Goal: Obtain resource: Obtain resource

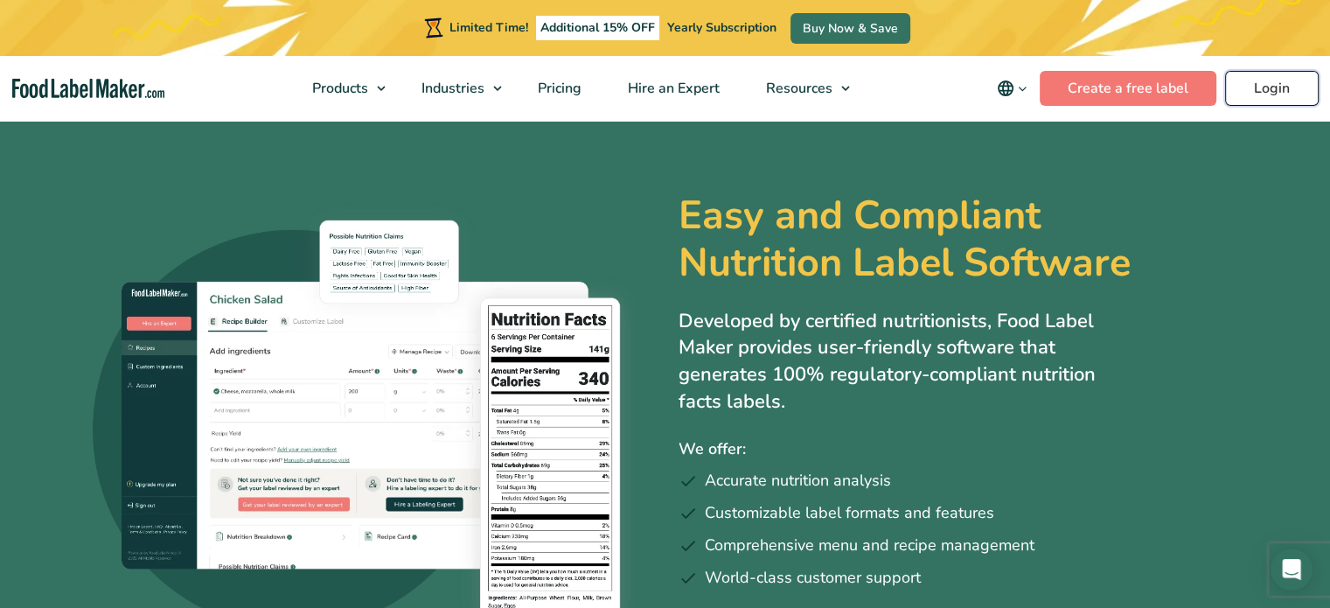
click at [1283, 84] on link "Login" at bounding box center [1272, 88] width 94 height 35
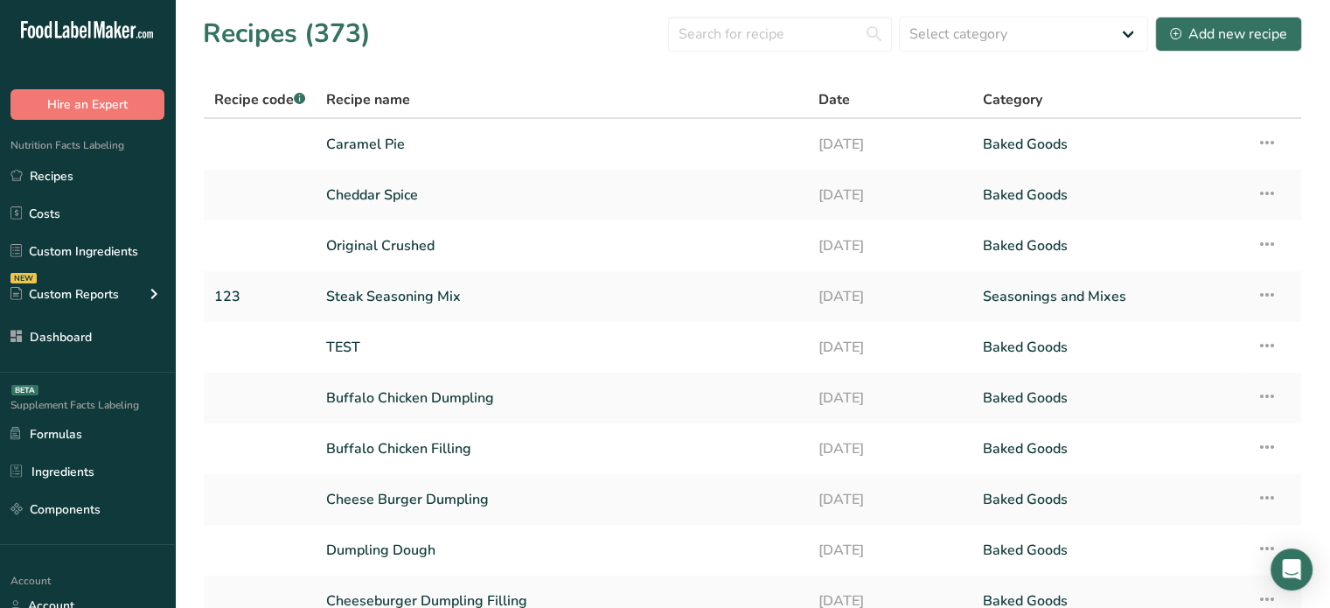
scroll to position [157, 0]
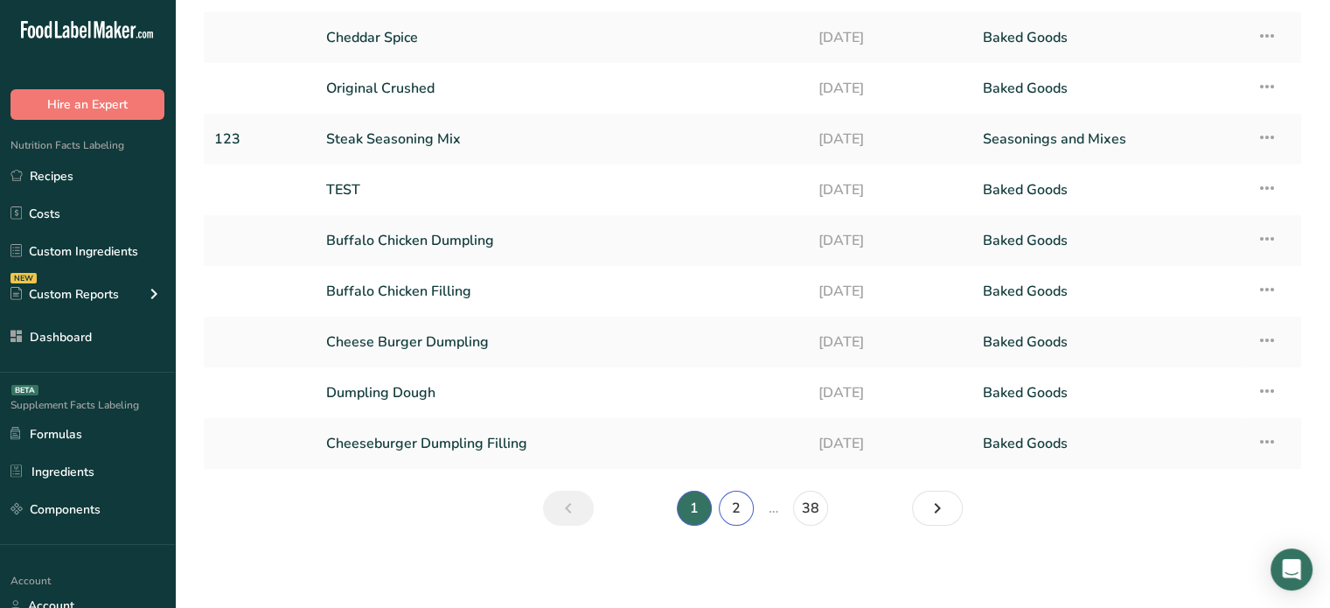
click at [735, 498] on link "2" at bounding box center [736, 507] width 35 height 35
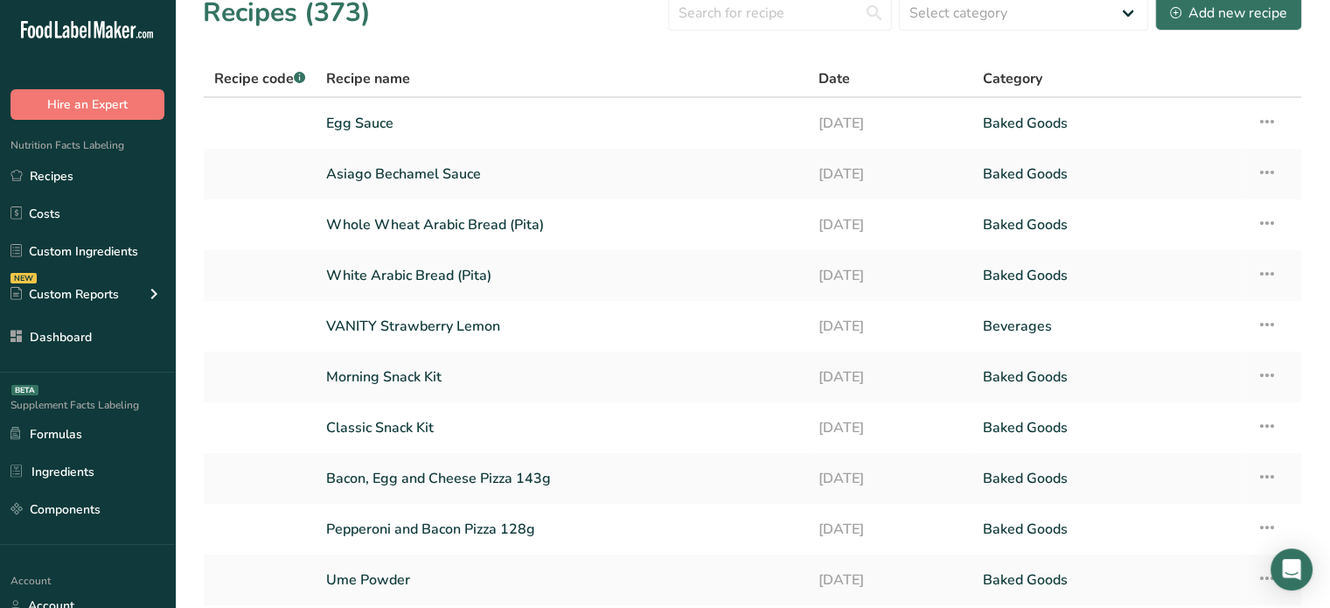
scroll to position [15, 0]
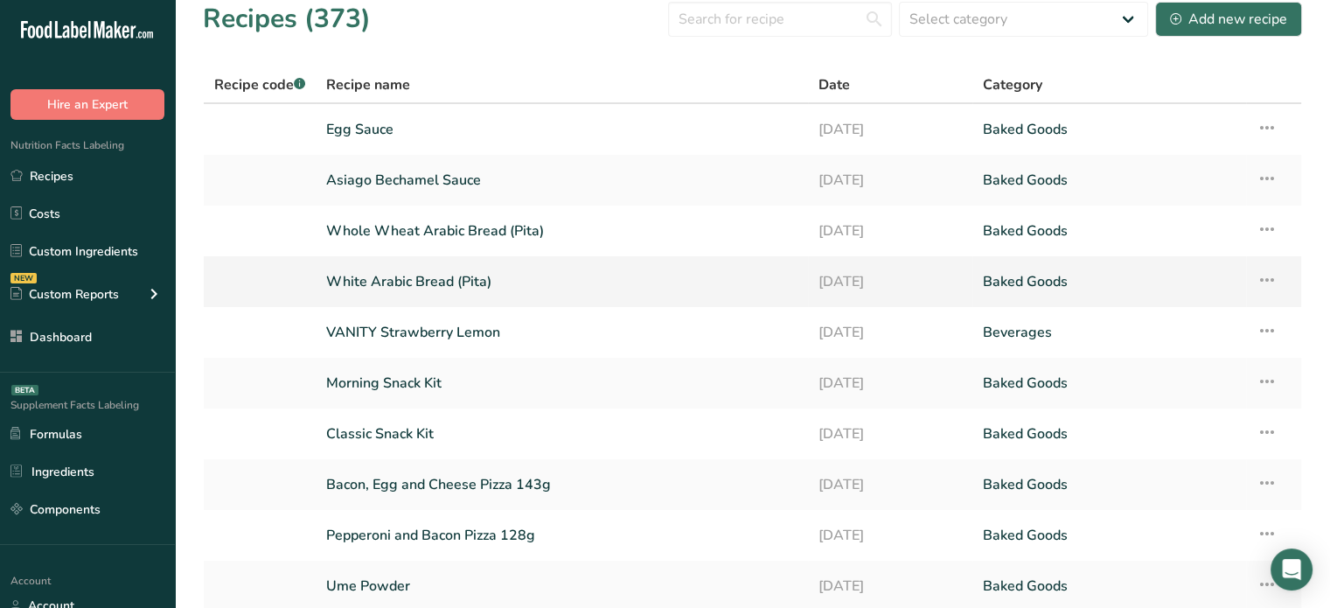
click at [441, 275] on link "White Arabic Bread (Pita)" at bounding box center [561, 281] width 471 height 37
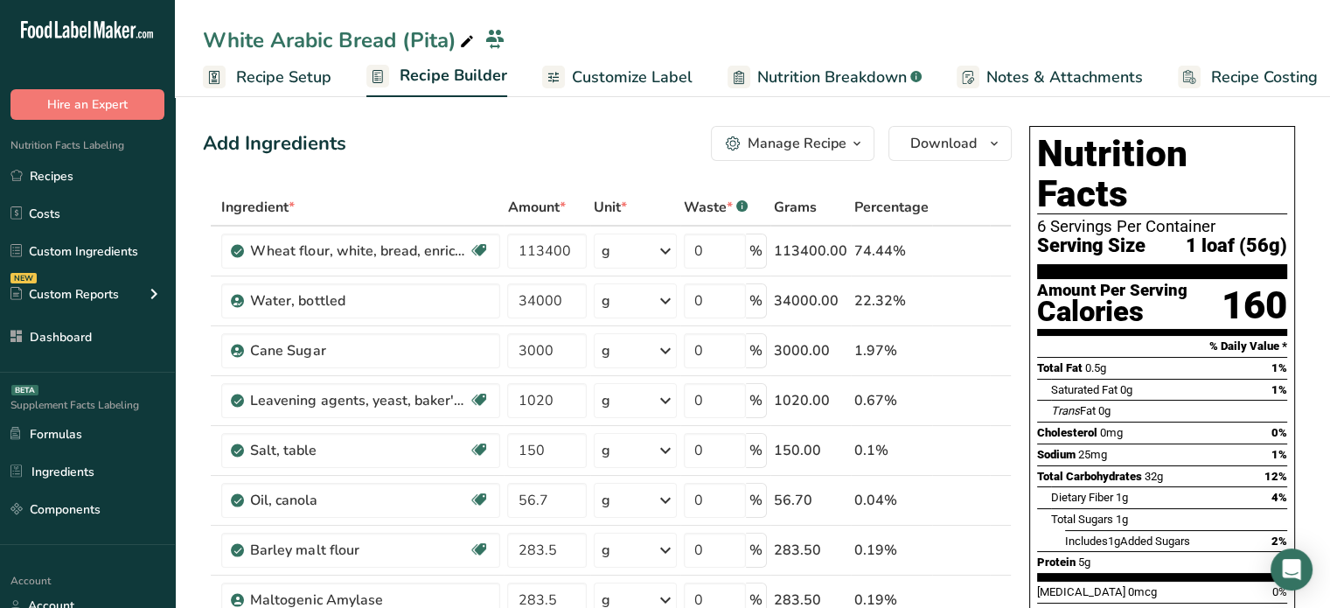
click at [642, 77] on span "Customize Label" at bounding box center [632, 78] width 121 height 24
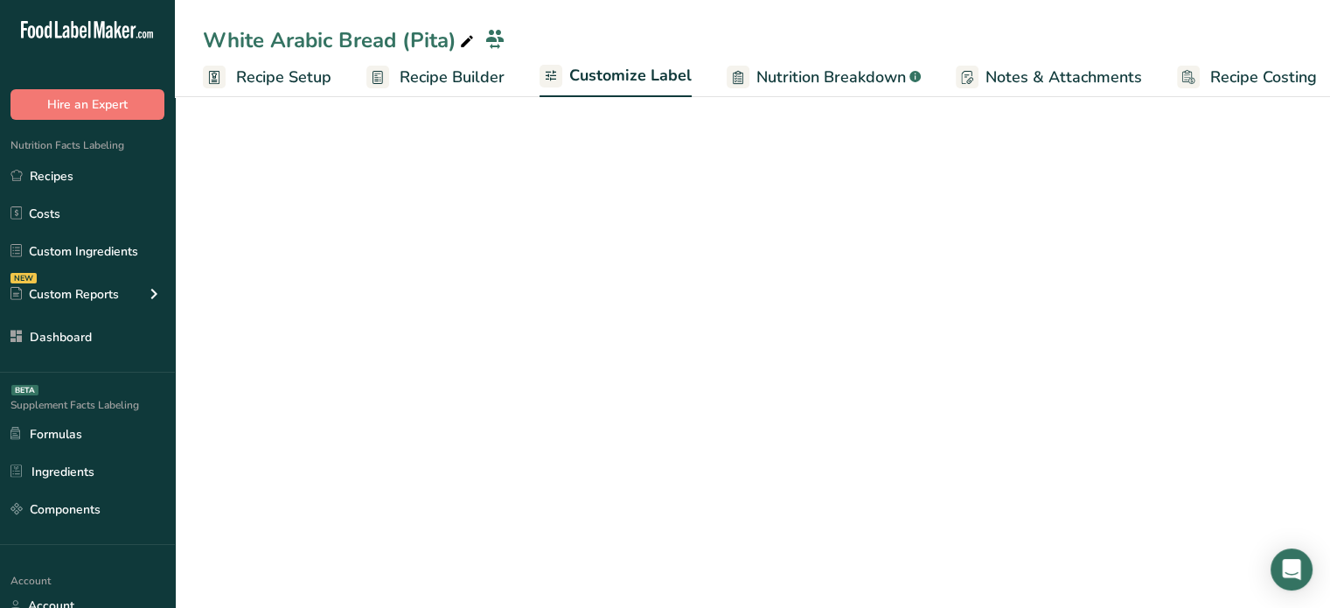
scroll to position [0, 15]
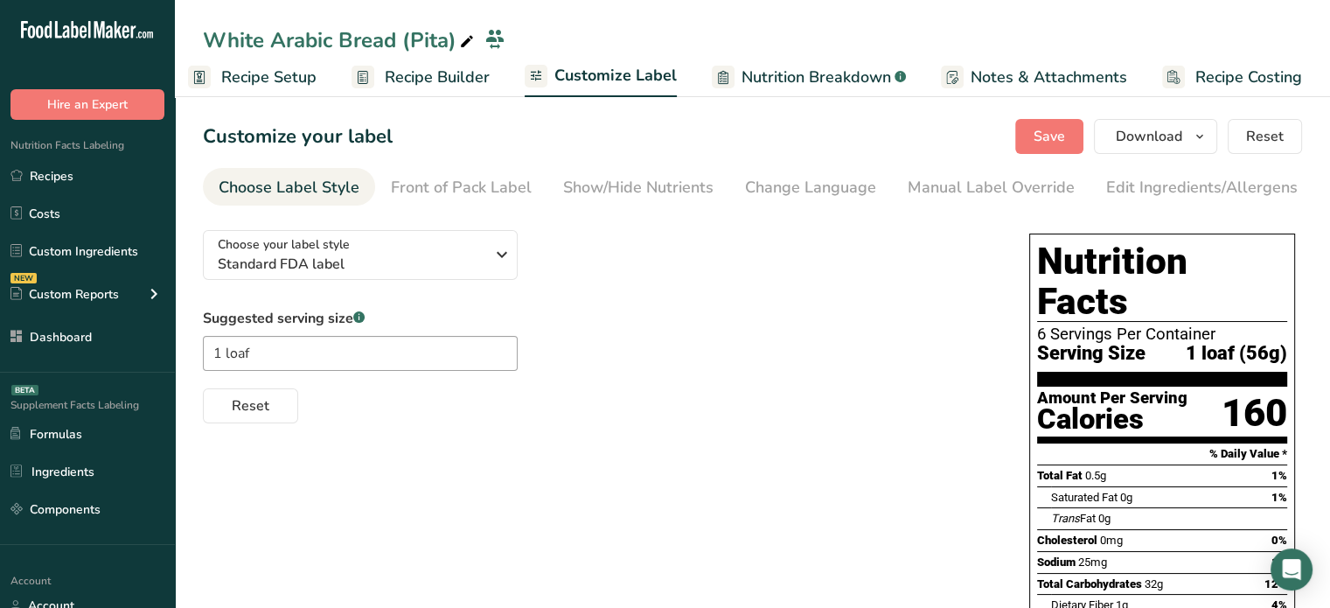
click at [726, 79] on div at bounding box center [723, 77] width 23 height 23
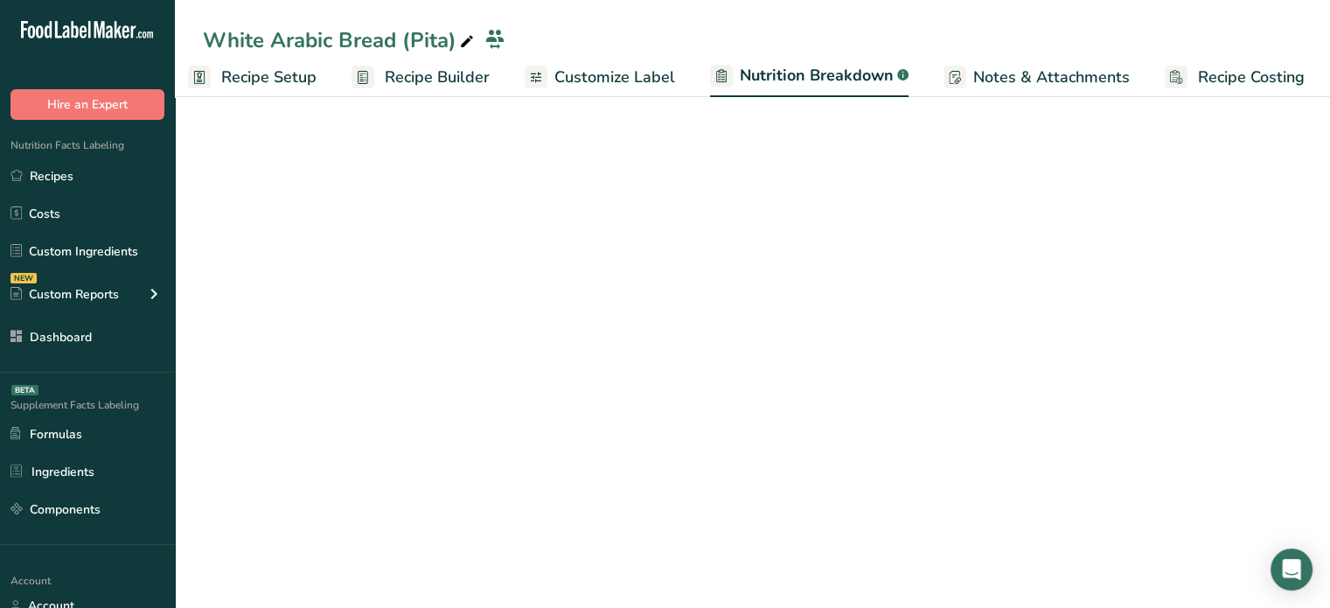
scroll to position [0, 17]
select select "Calories"
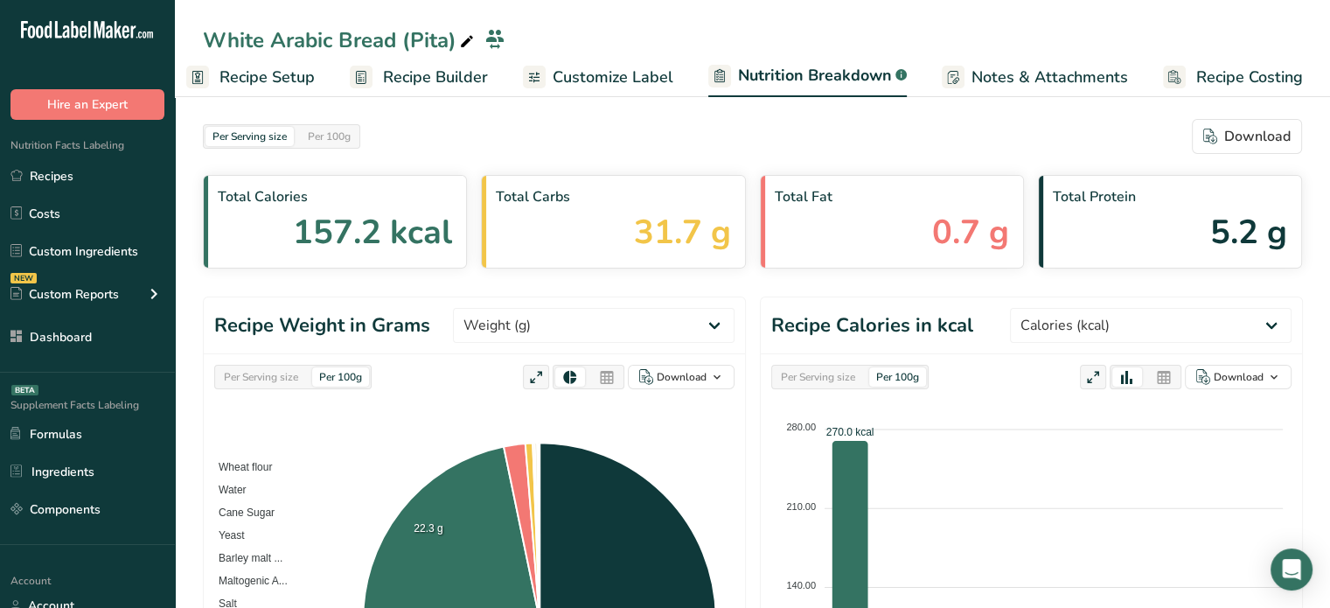
click at [273, 386] on div "Per Serving size Per 100g" at bounding box center [292, 377] width 157 height 24
click at [280, 380] on div "Per Serving size" at bounding box center [261, 376] width 88 height 19
click at [615, 315] on select "Weight (g) Calories (kcal) Energy KJ (kj) Total Fat (g) Saturated Fat (g) Trans…" at bounding box center [594, 325] width 282 height 35
select select "Sodium"
click at [518, 308] on select "Weight (g) Calories (kcal) Energy KJ (kj) Total Fat (g) Saturated Fat (g) Trans…" at bounding box center [594, 325] width 282 height 35
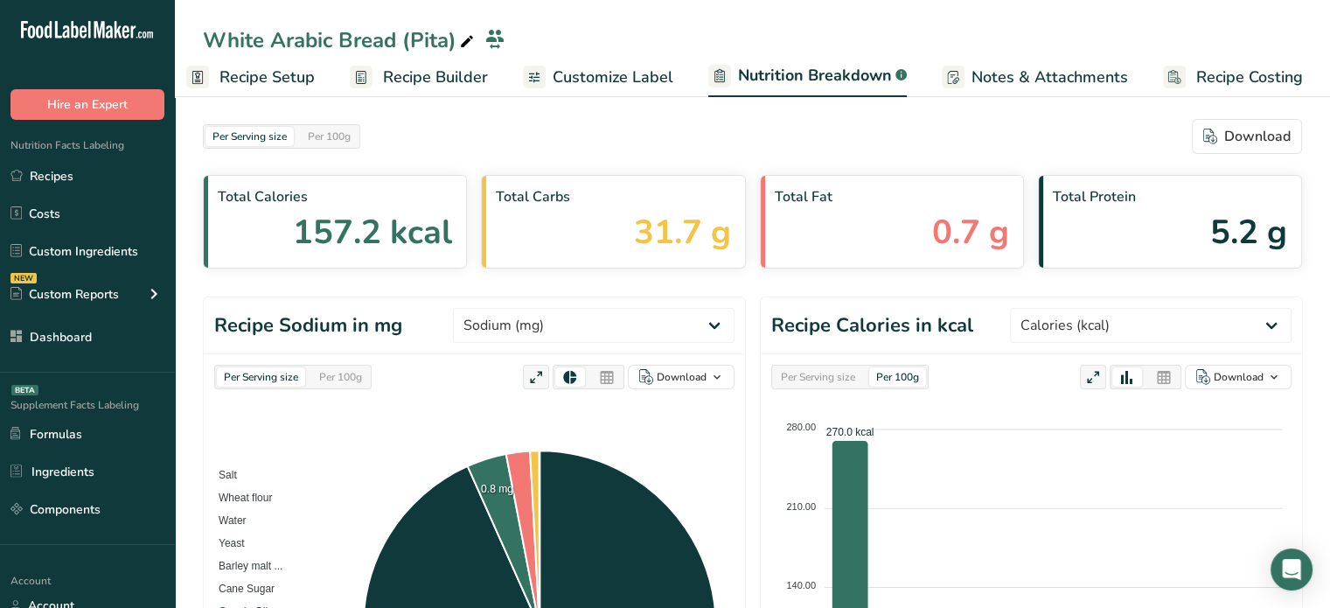
click at [612, 383] on icon at bounding box center [607, 377] width 16 height 24
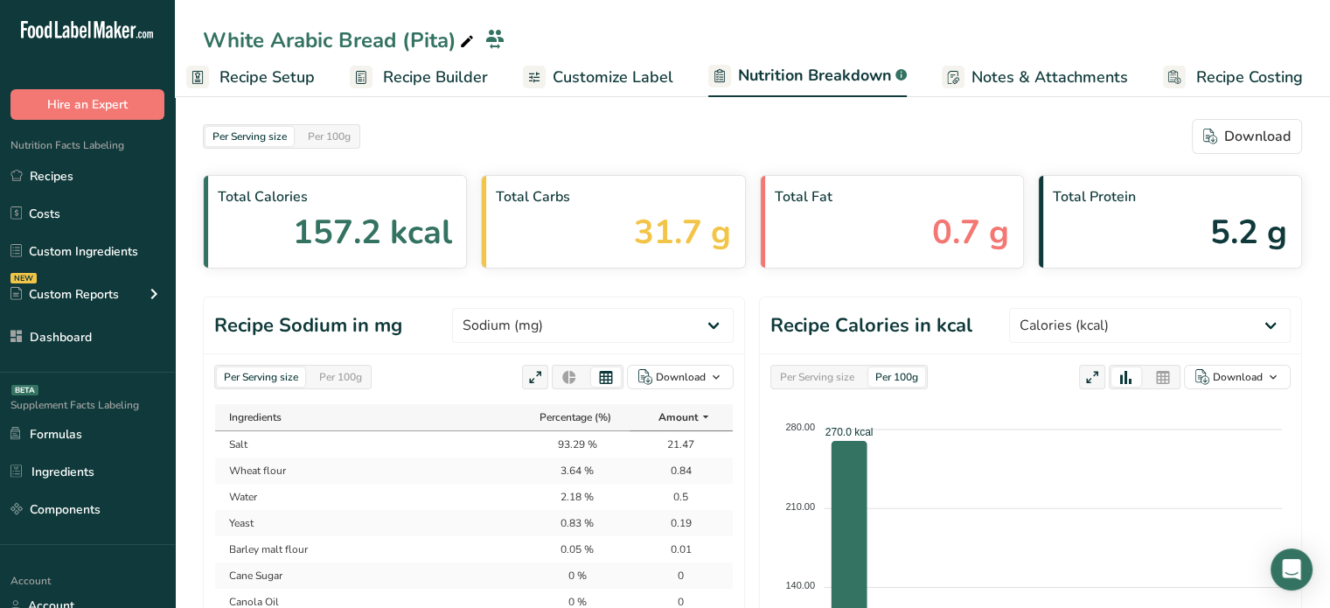
click at [657, 483] on td "0.5" at bounding box center [680, 496] width 103 height 26
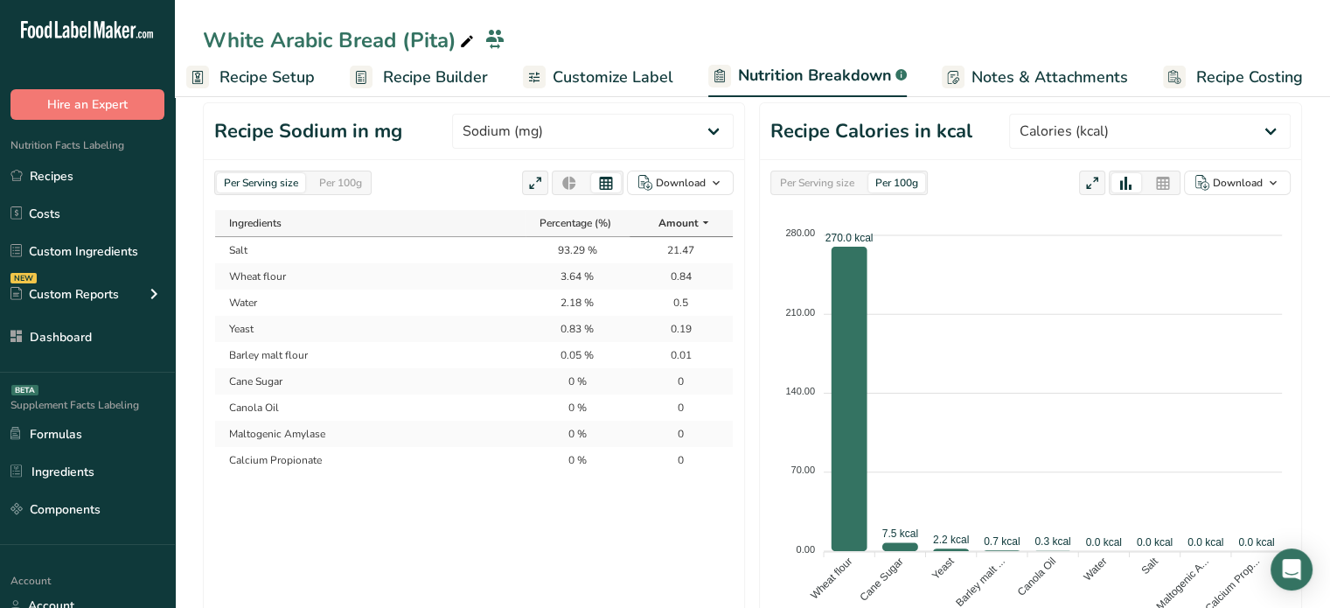
scroll to position [210, 0]
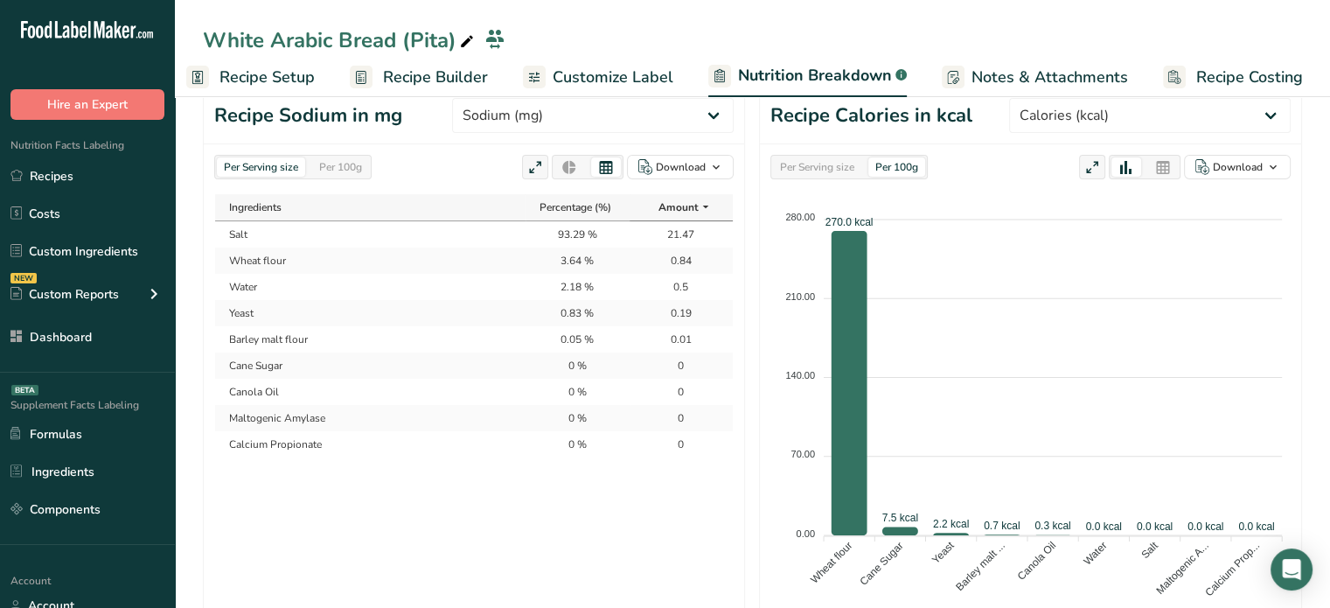
click at [469, 73] on span "Recipe Builder" at bounding box center [435, 78] width 105 height 24
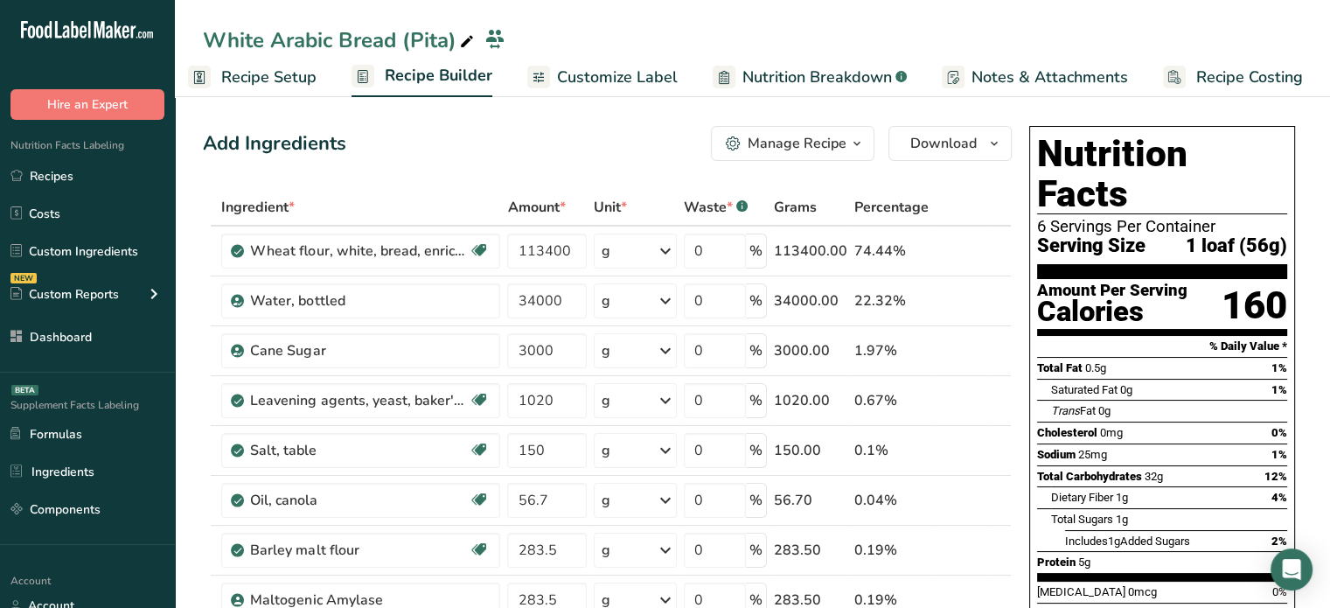
click at [1095, 448] on span "25mg" at bounding box center [1092, 454] width 29 height 13
copy span "25mg"
click at [766, 84] on span "Nutrition Breakdown" at bounding box center [816, 78] width 149 height 24
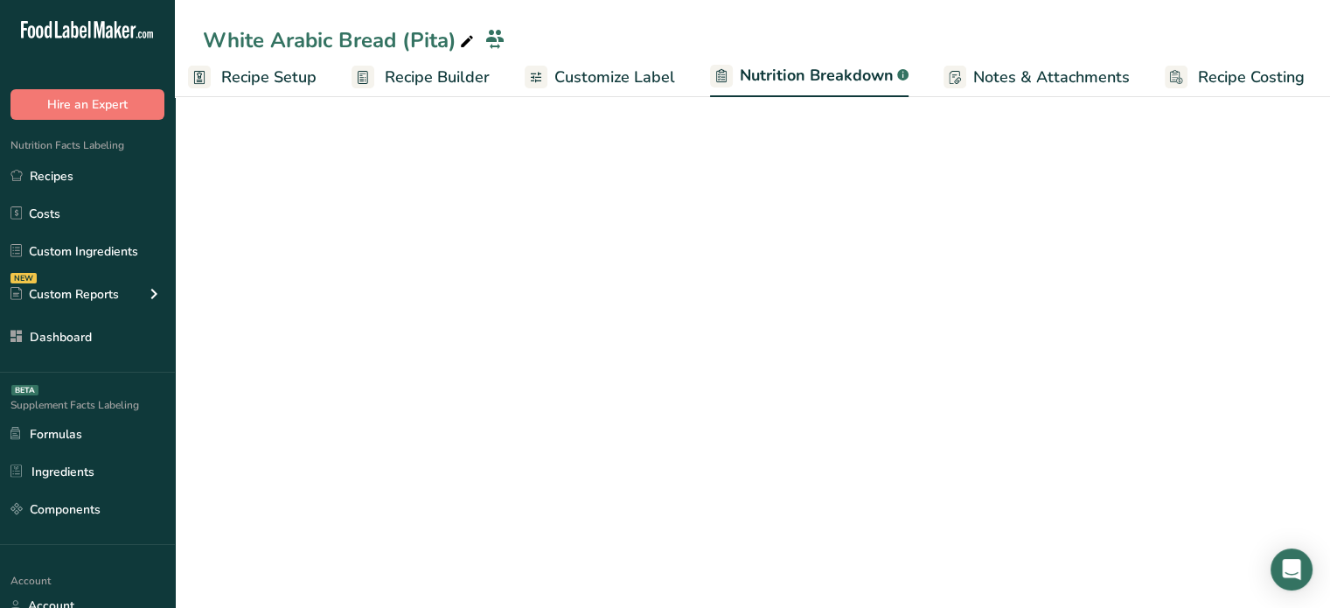
scroll to position [0, 17]
select select "Calories"
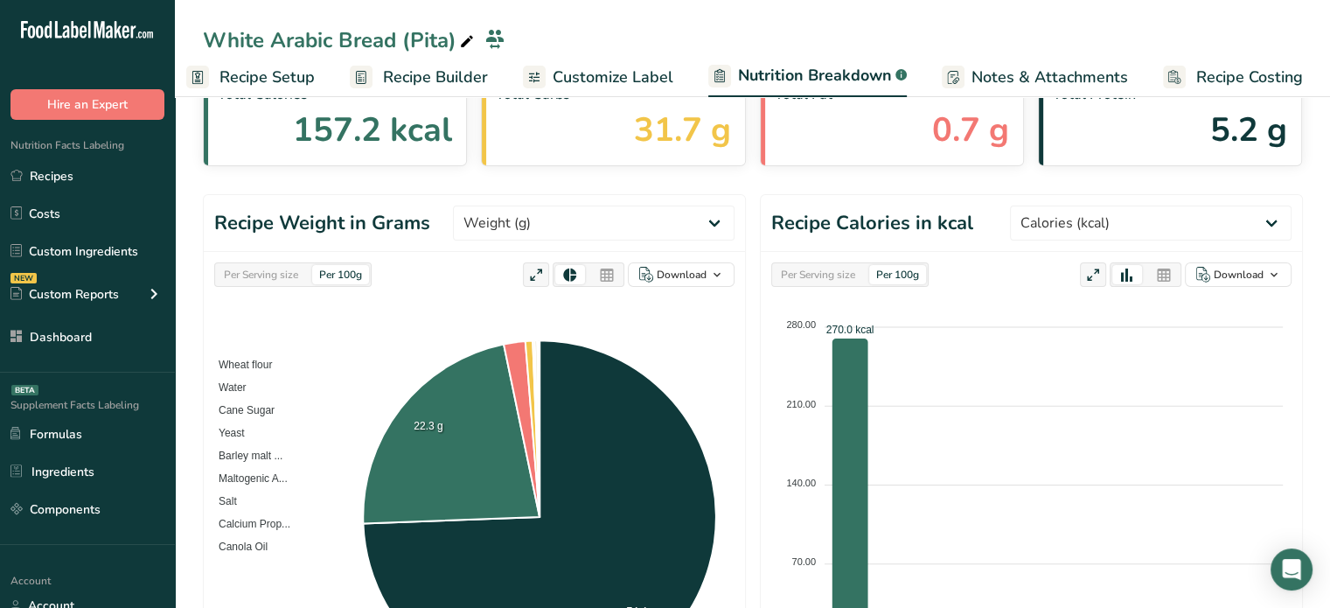
scroll to position [94, 0]
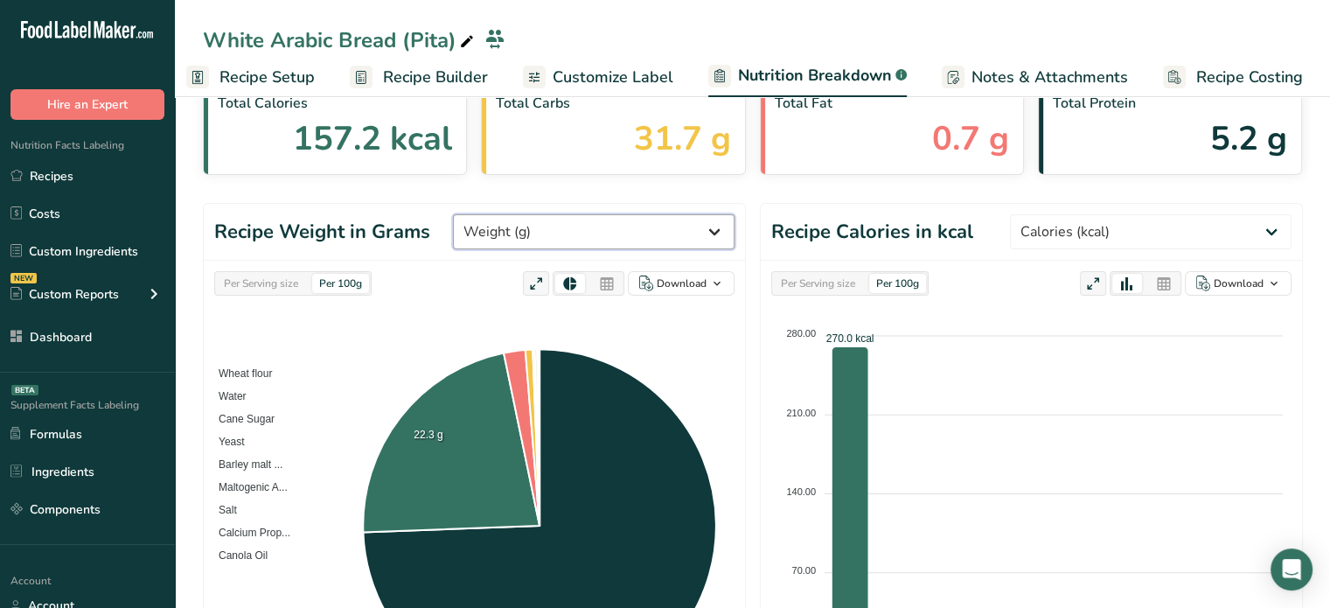
click at [656, 223] on select "Weight (g) Calories (kcal) Energy KJ (kj) Total Fat (g) Saturated Fat (g) Trans…" at bounding box center [594, 231] width 282 height 35
select select "Sodium"
click at [518, 214] on select "Weight (g) Calories (kcal) Energy KJ (kj) Total Fat (g) Saturated Fat (g) Trans…" at bounding box center [594, 231] width 282 height 35
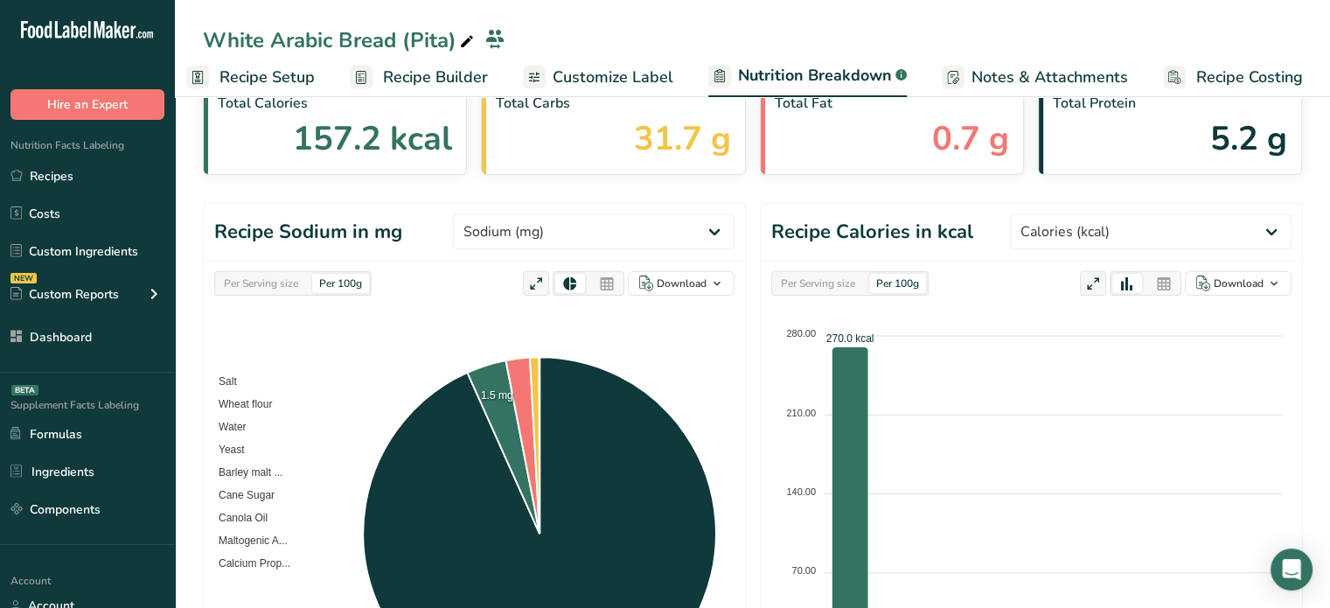
click at [615, 277] on icon at bounding box center [607, 284] width 16 height 24
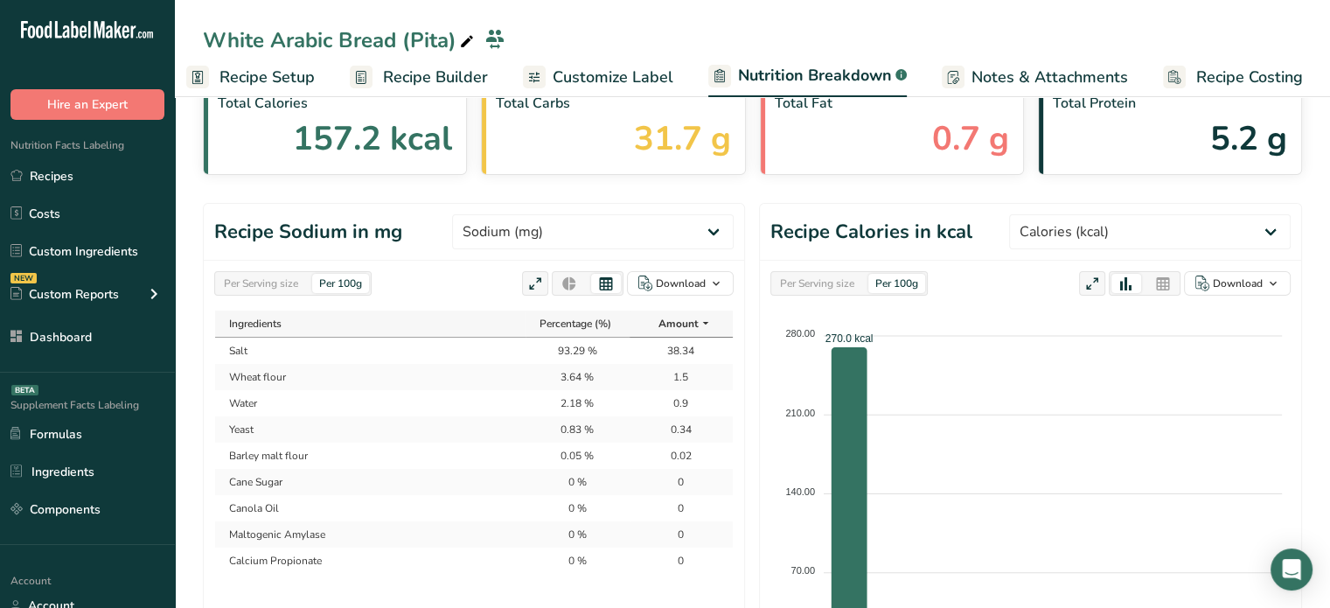
click at [497, 407] on td "Water" at bounding box center [370, 403] width 310 height 26
click at [675, 275] on div "Download" at bounding box center [681, 283] width 50 height 16
click at [666, 321] on div "As image (.png)" at bounding box center [675, 317] width 96 height 23
click at [278, 283] on div "Per Serving size" at bounding box center [261, 283] width 88 height 19
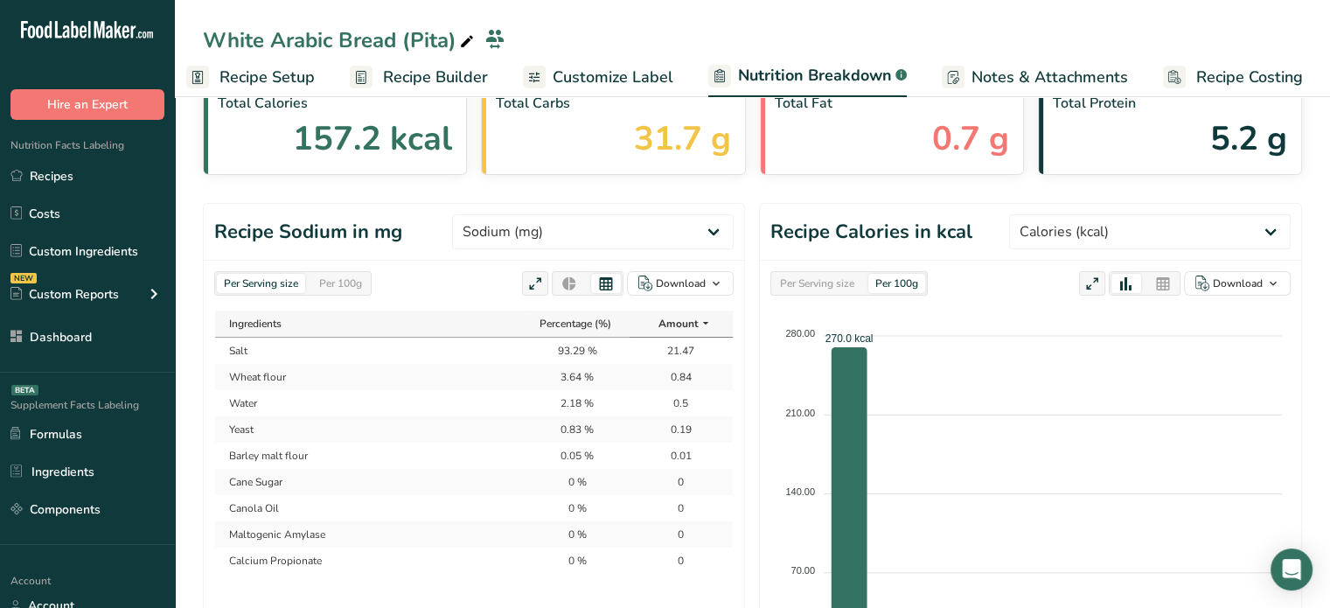
click at [278, 283] on div "Per Serving size" at bounding box center [261, 283] width 88 height 19
click at [324, 285] on div "Per 100g" at bounding box center [340, 283] width 57 height 19
click at [271, 279] on div "Per Serving size" at bounding box center [261, 283] width 88 height 19
click at [699, 289] on div "Download" at bounding box center [681, 283] width 50 height 16
click at [684, 321] on div "As image (.png)" at bounding box center [675, 317] width 96 height 23
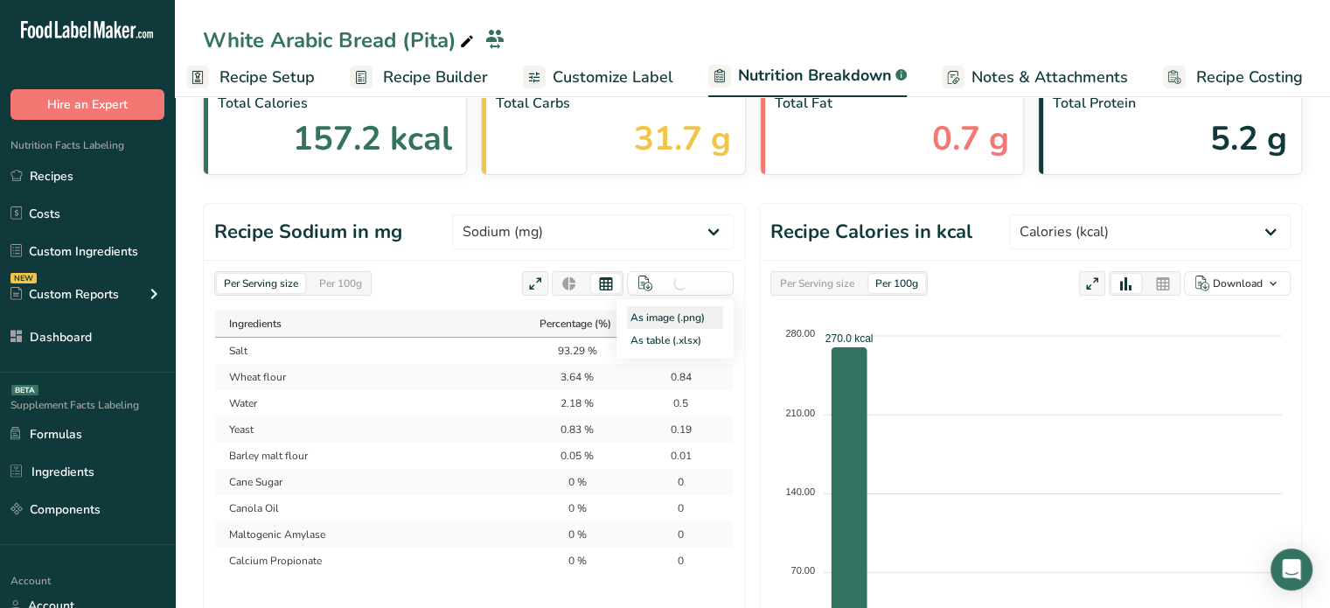
scroll to position [0, 0]
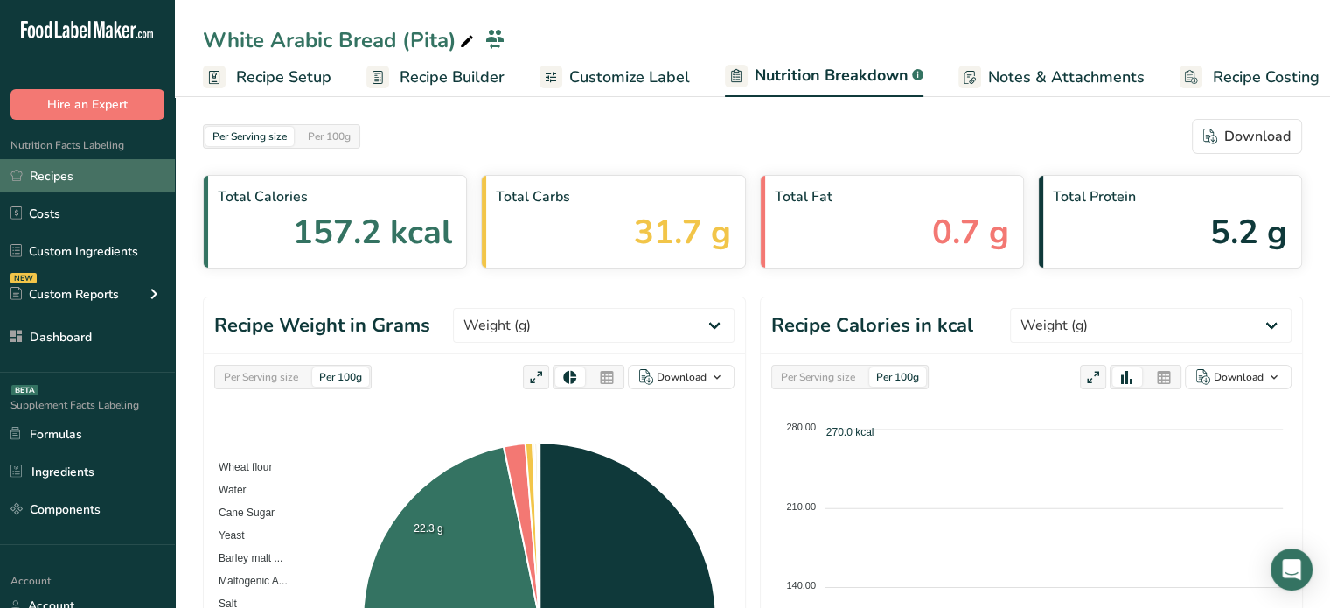
select select "Calories"
click at [163, 160] on link "Recipes" at bounding box center [87, 175] width 175 height 33
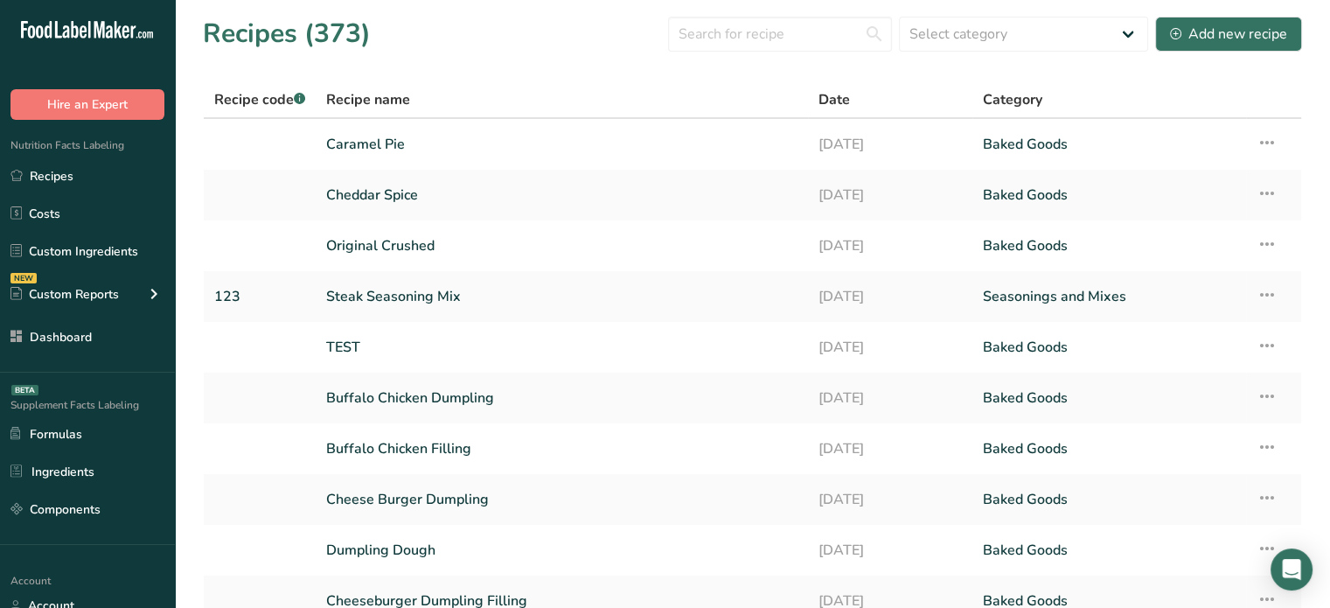
scroll to position [157, 0]
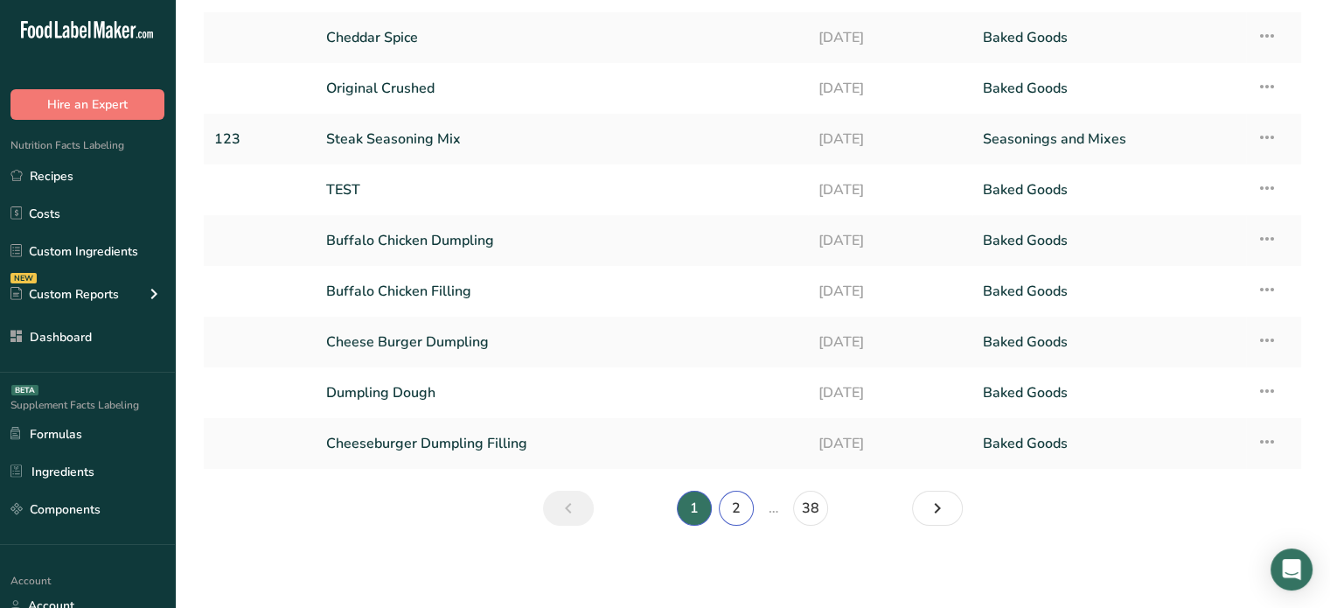
click at [734, 513] on link "2" at bounding box center [736, 507] width 35 height 35
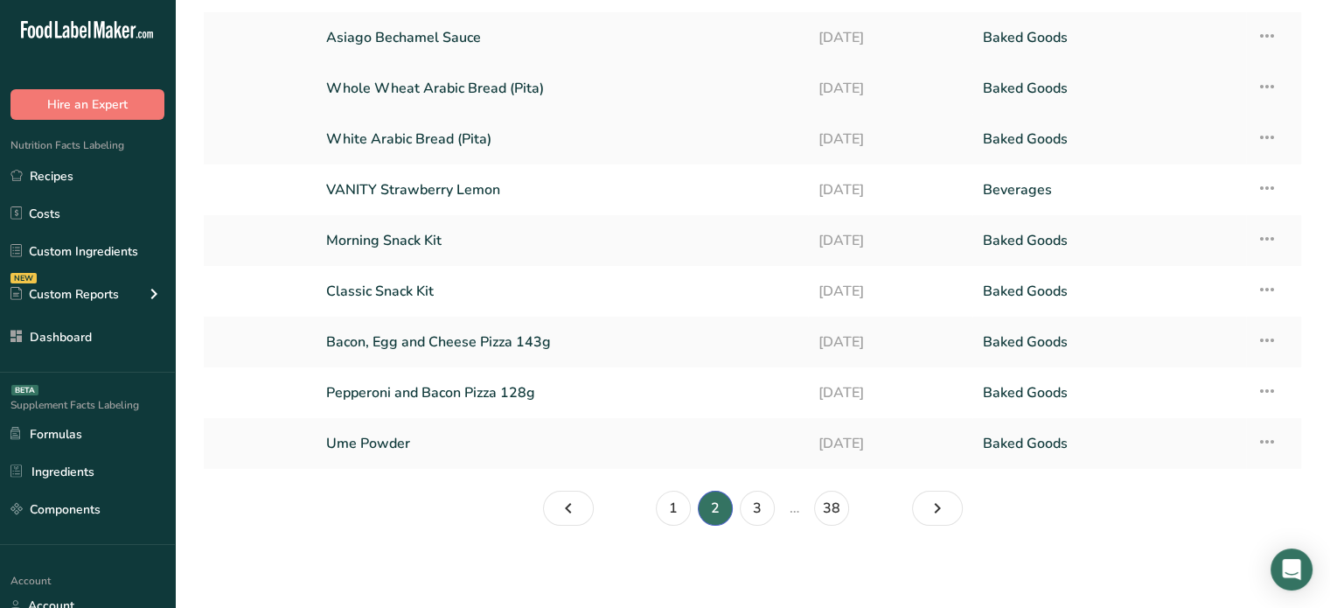
click at [504, 86] on link "Whole Wheat Arabic Bread (Pita)" at bounding box center [561, 88] width 471 height 37
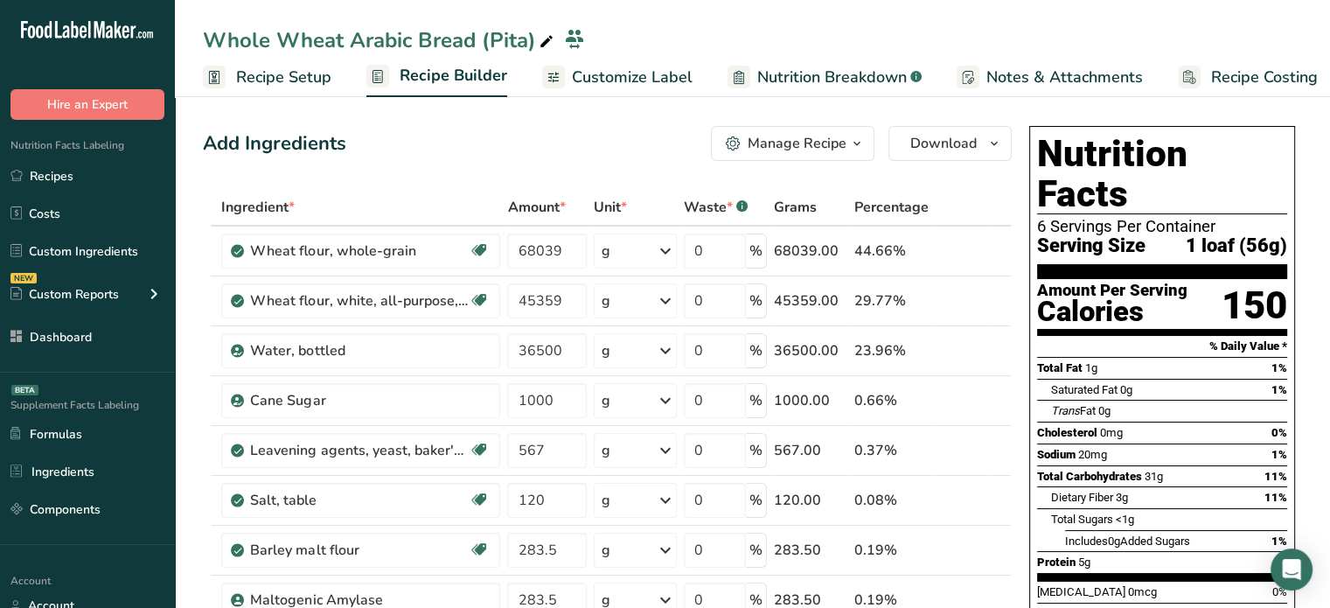
click at [770, 81] on span "Nutrition Breakdown" at bounding box center [831, 78] width 149 height 24
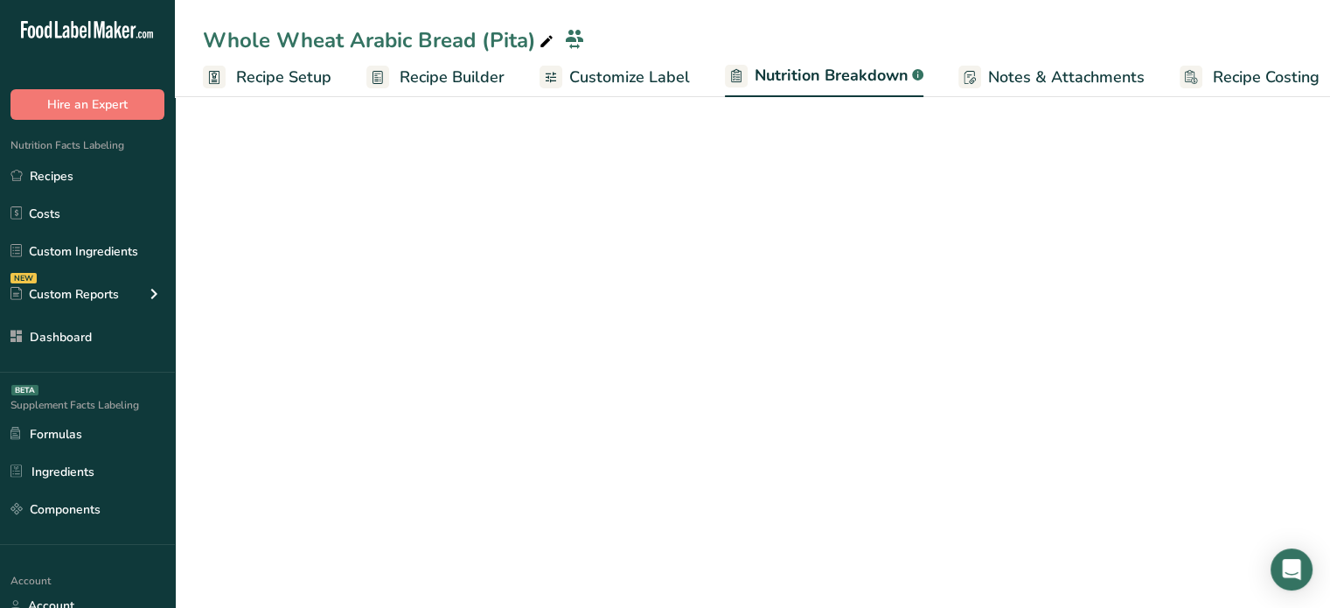
scroll to position [0, 17]
select select "Calories"
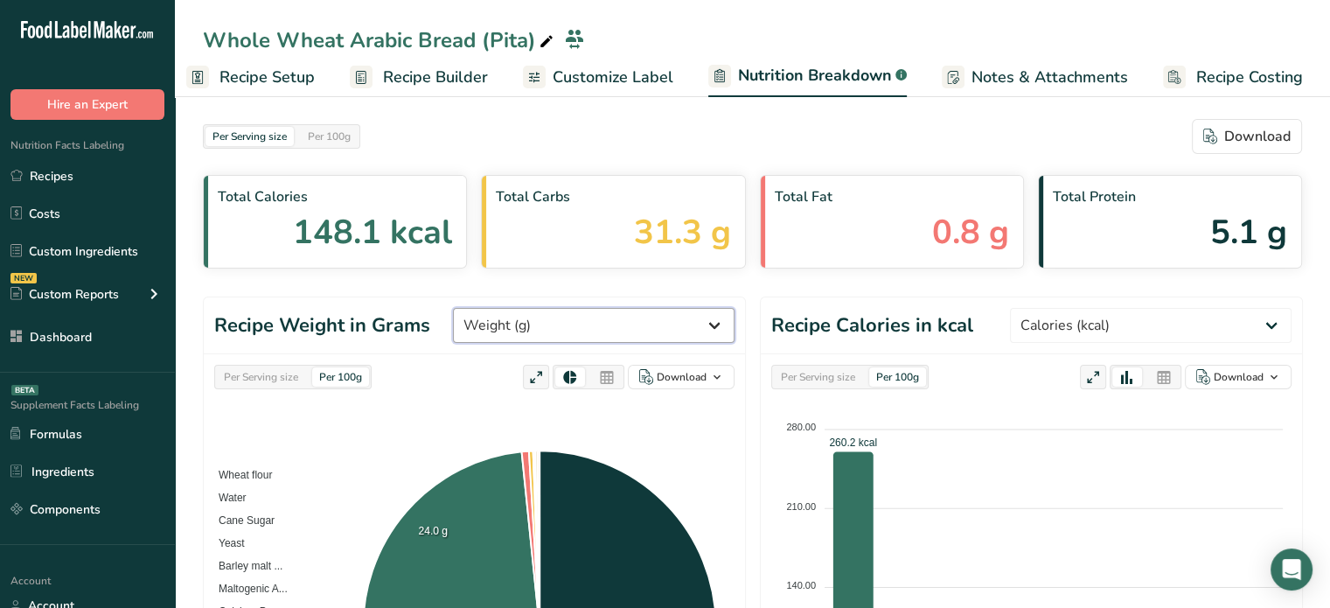
click at [577, 316] on select "Weight (g) Calories (kcal) Energy KJ (kj) Total Fat (g) Saturated Fat (g) Trans…" at bounding box center [594, 325] width 282 height 35
select select "Sodium"
click at [518, 308] on select "Weight (g) Calories (kcal) Energy KJ (kj) Total Fat (g) Saturated Fat (g) Trans…" at bounding box center [594, 325] width 282 height 35
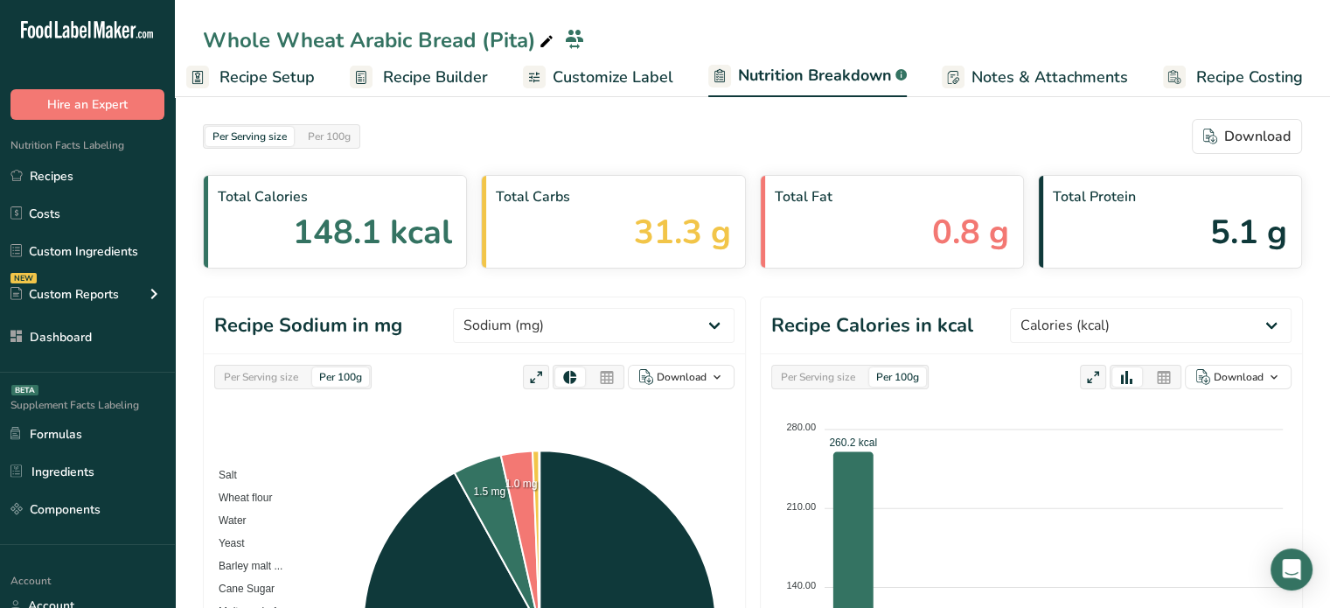
click at [601, 372] on icon at bounding box center [607, 377] width 16 height 24
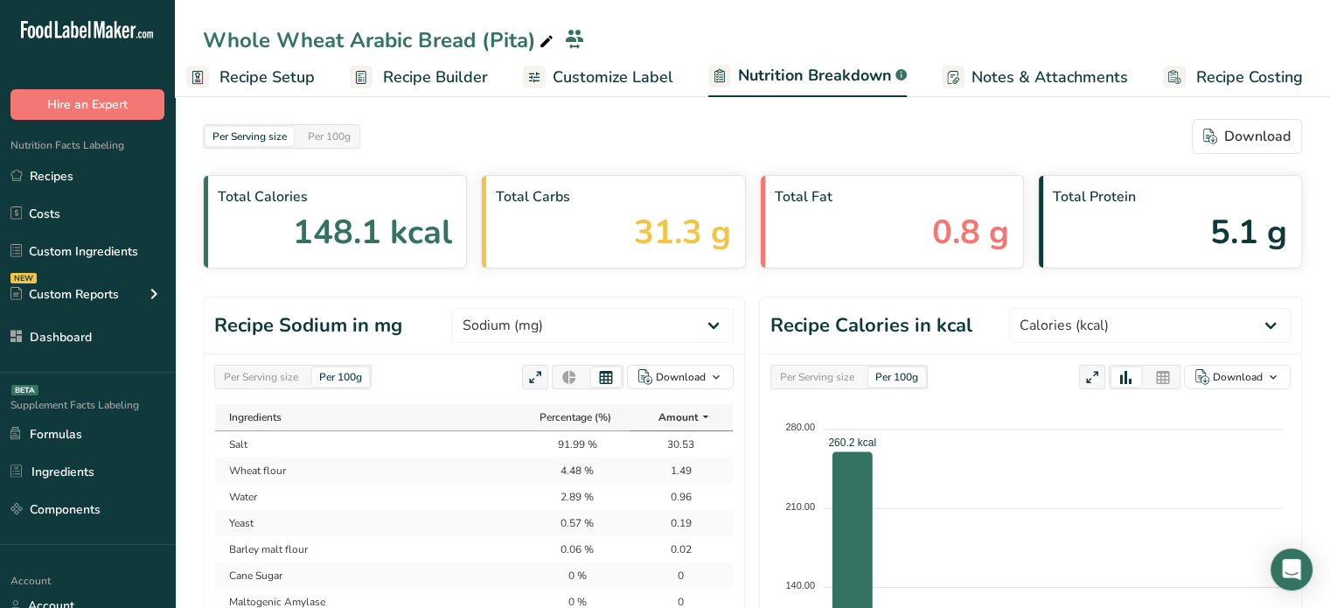
click at [297, 375] on div "Per Serving size" at bounding box center [261, 376] width 88 height 19
click at [417, 384] on div "Per Serving size Per 100g Download As image (.png) As table (.xlsx)" at bounding box center [473, 377] width 519 height 24
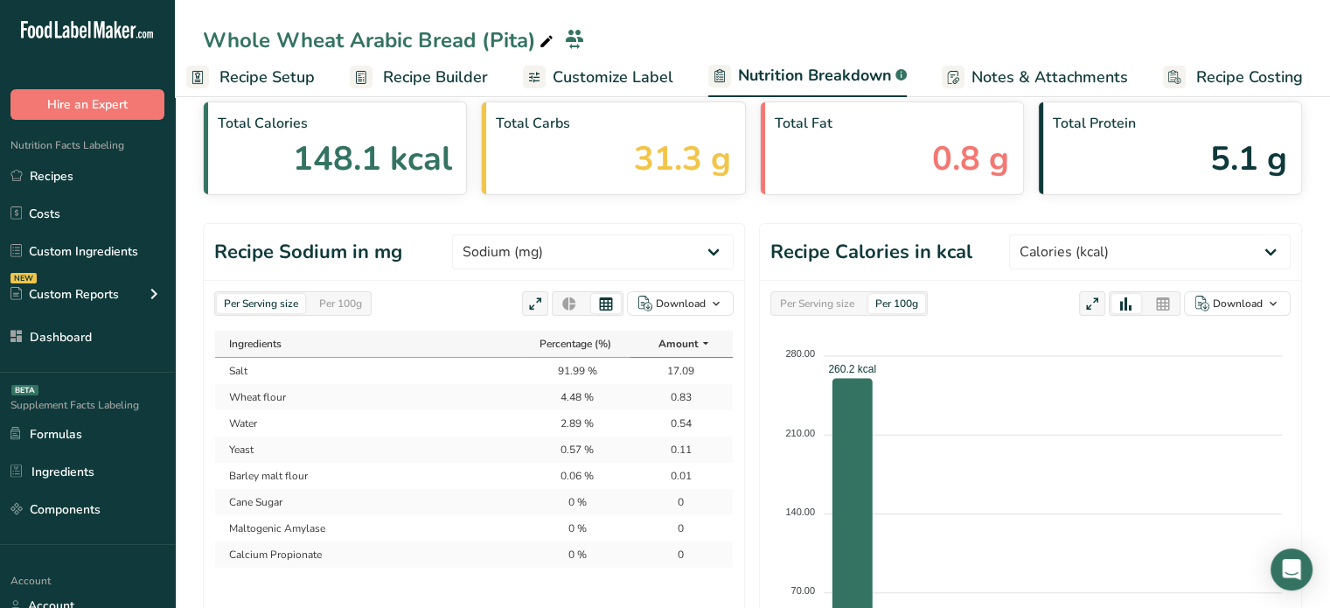
scroll to position [105, 0]
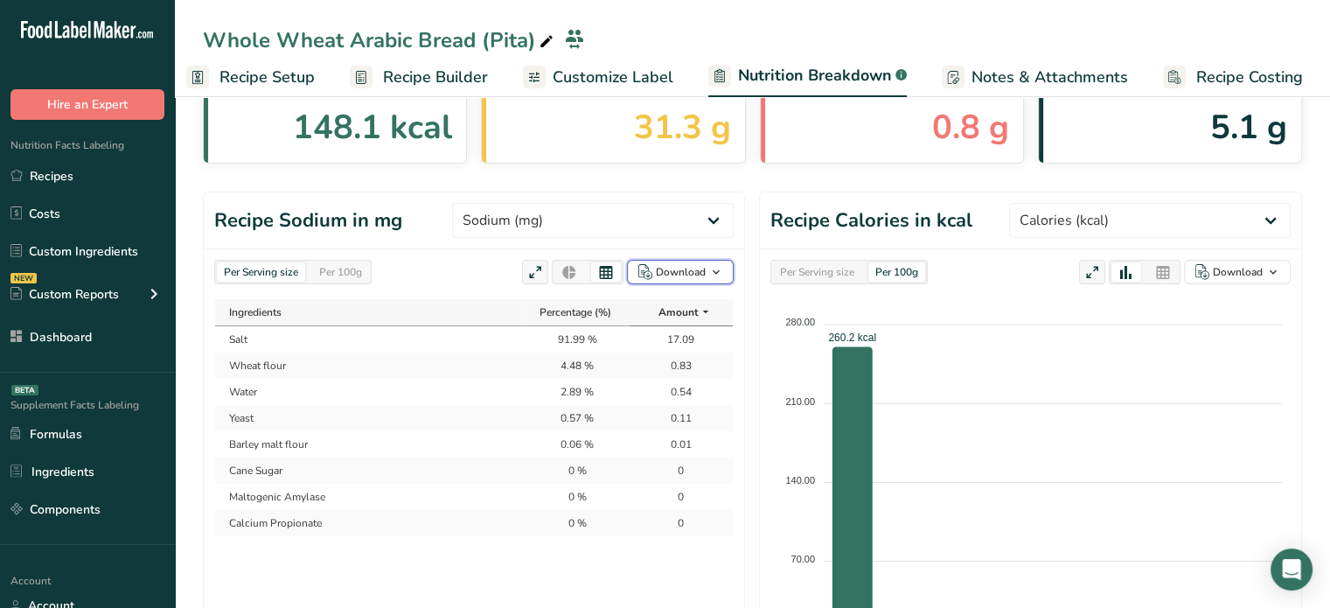
click at [712, 263] on icon "button" at bounding box center [716, 272] width 14 height 22
click at [678, 305] on div "As image (.png)" at bounding box center [675, 306] width 96 height 23
click at [405, 79] on span "Recipe Builder" at bounding box center [435, 78] width 105 height 24
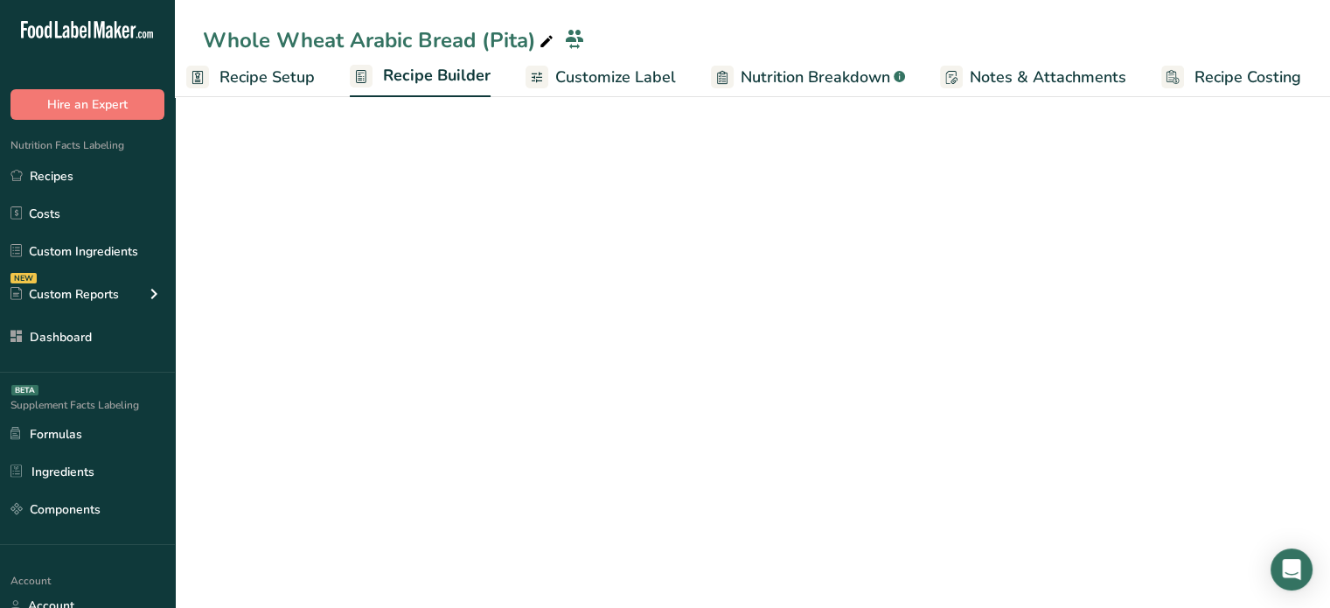
scroll to position [0, 15]
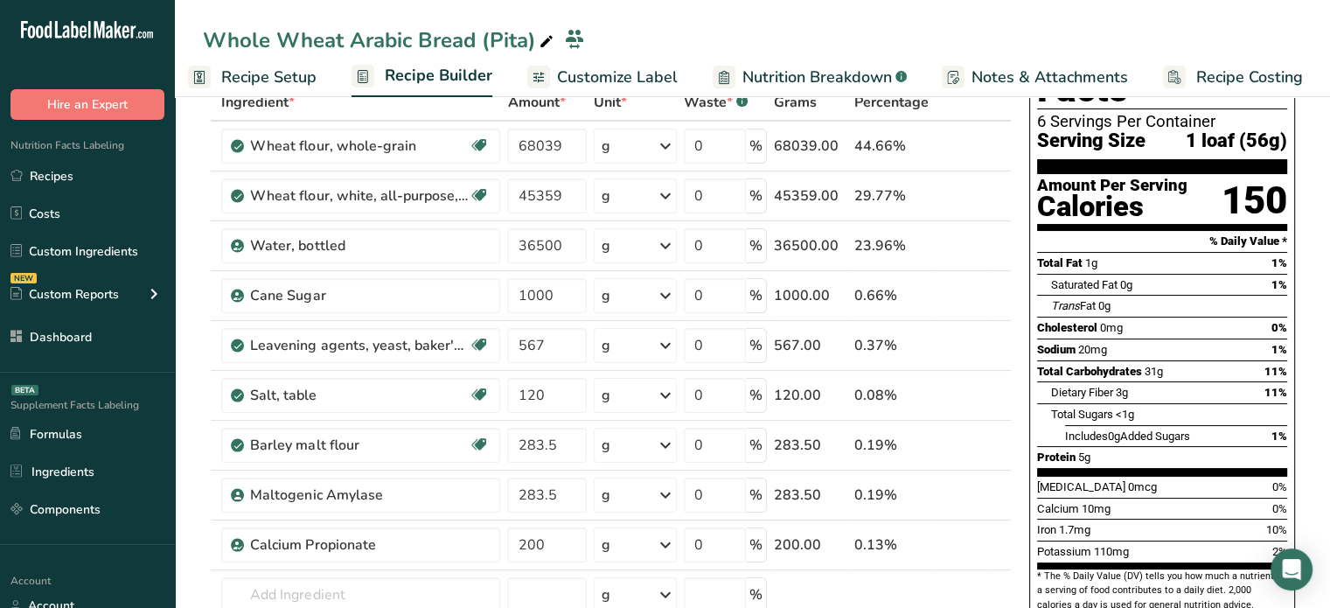
click at [601, 63] on link "Customize Label" at bounding box center [602, 77] width 150 height 39
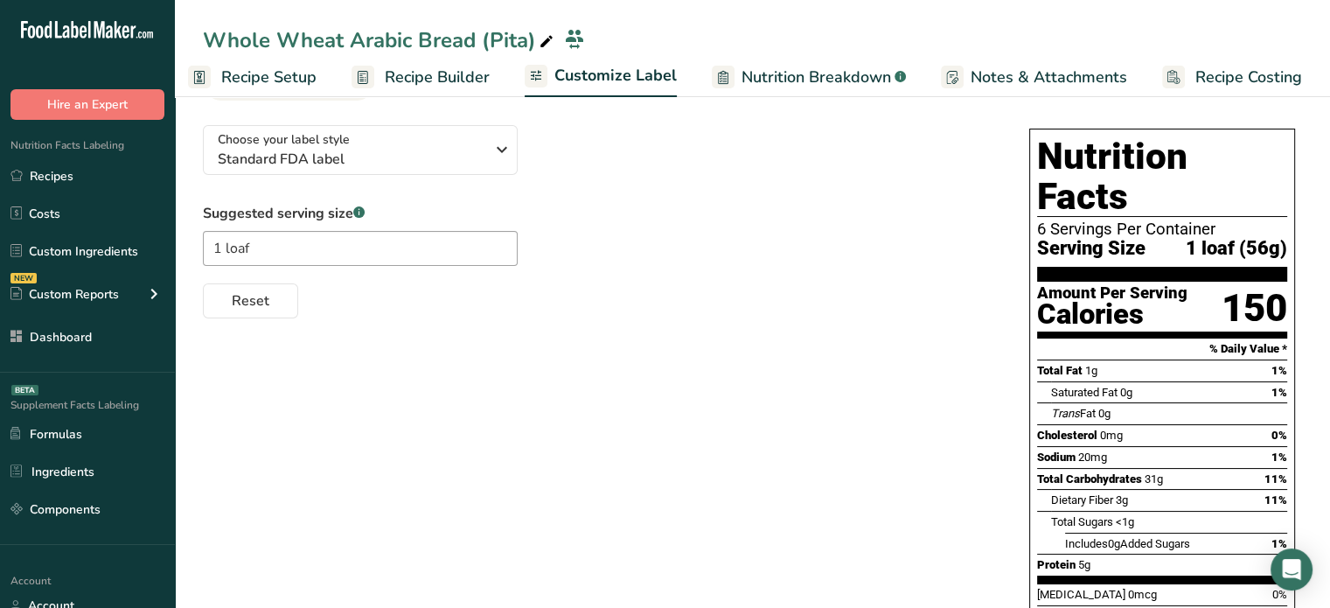
click at [762, 83] on span "Nutrition Breakdown" at bounding box center [815, 78] width 149 height 24
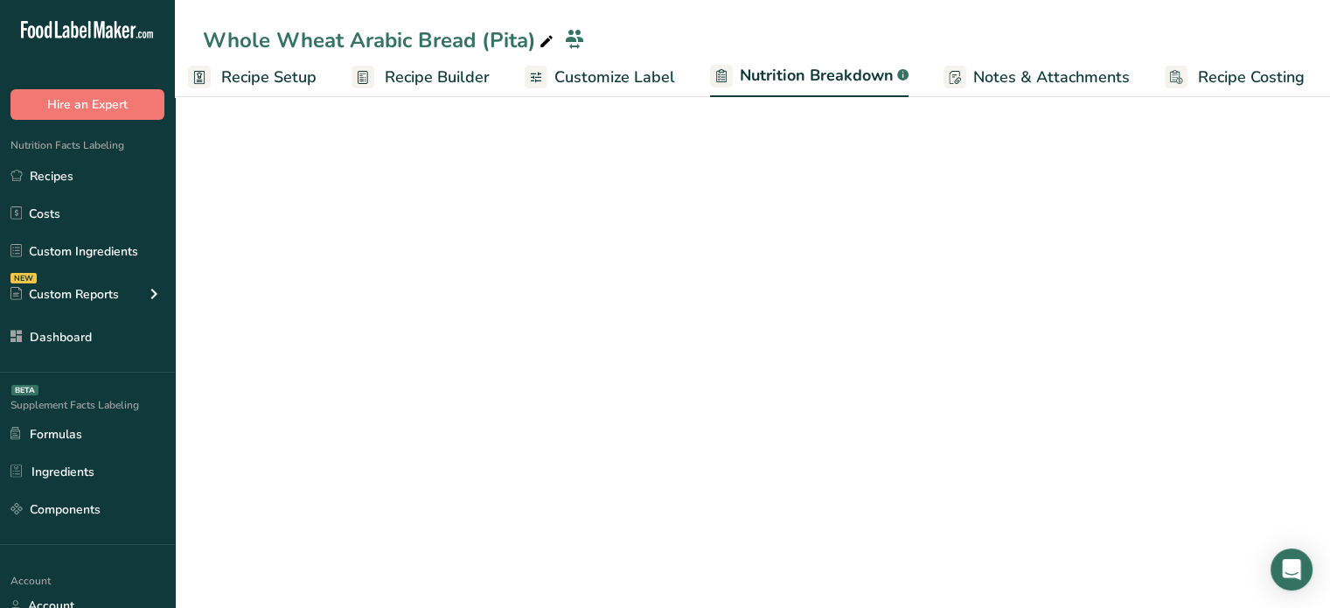
scroll to position [0, 17]
select select "Calories"
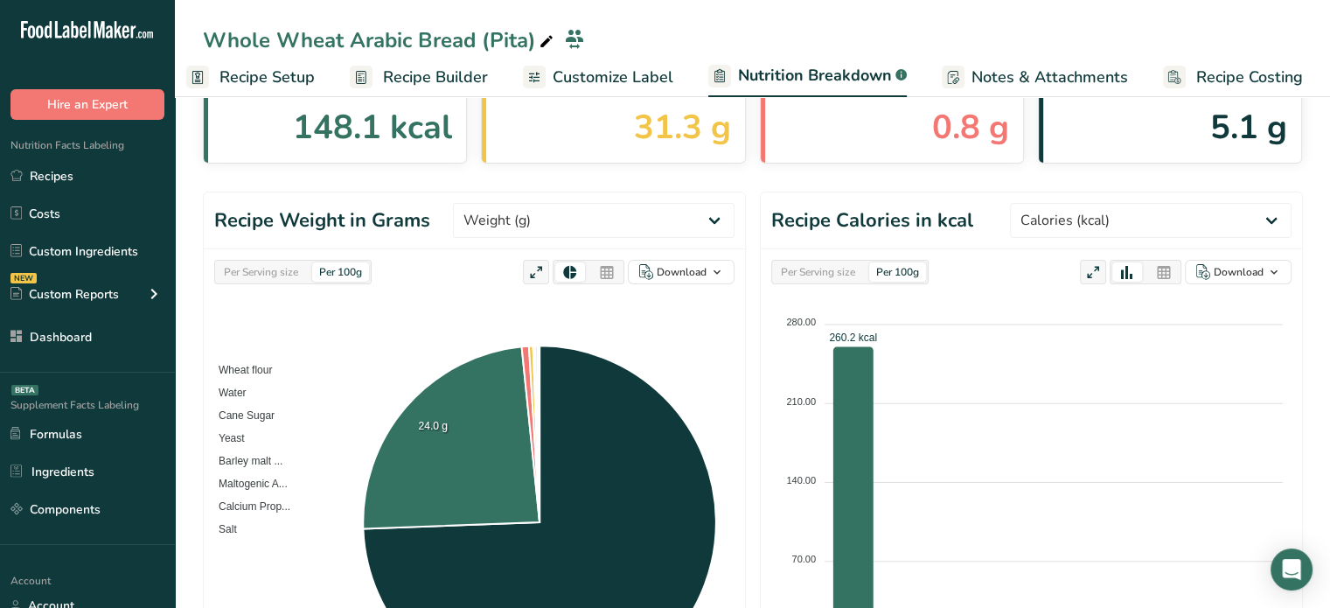
click at [297, 269] on div "Per Serving size" at bounding box center [261, 271] width 88 height 19
click at [598, 225] on select "Weight (g) Calories (kcal) Energy KJ (kj) Total Fat (g) Saturated Fat (g) Trans…" at bounding box center [594, 220] width 282 height 35
select select "Sodium"
click at [518, 203] on select "Weight (g) Calories (kcal) Energy KJ (kj) Total Fat (g) Saturated Fat (g) Trans…" at bounding box center [594, 220] width 282 height 35
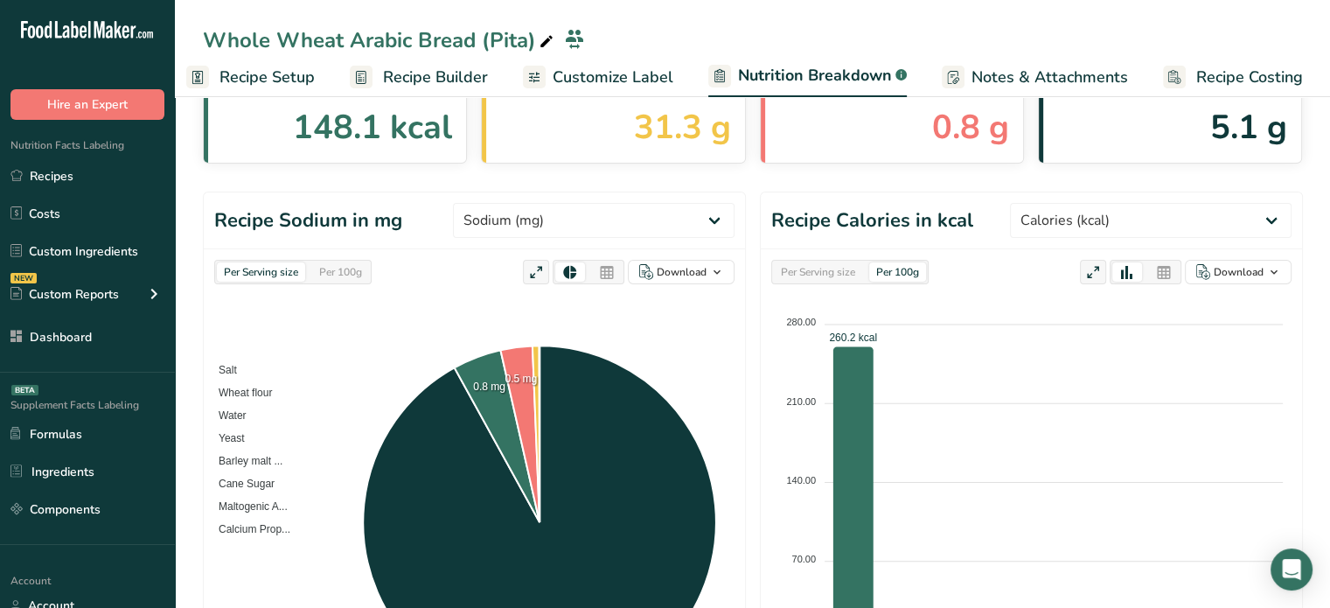
click at [610, 273] on icon at bounding box center [607, 273] width 16 height 24
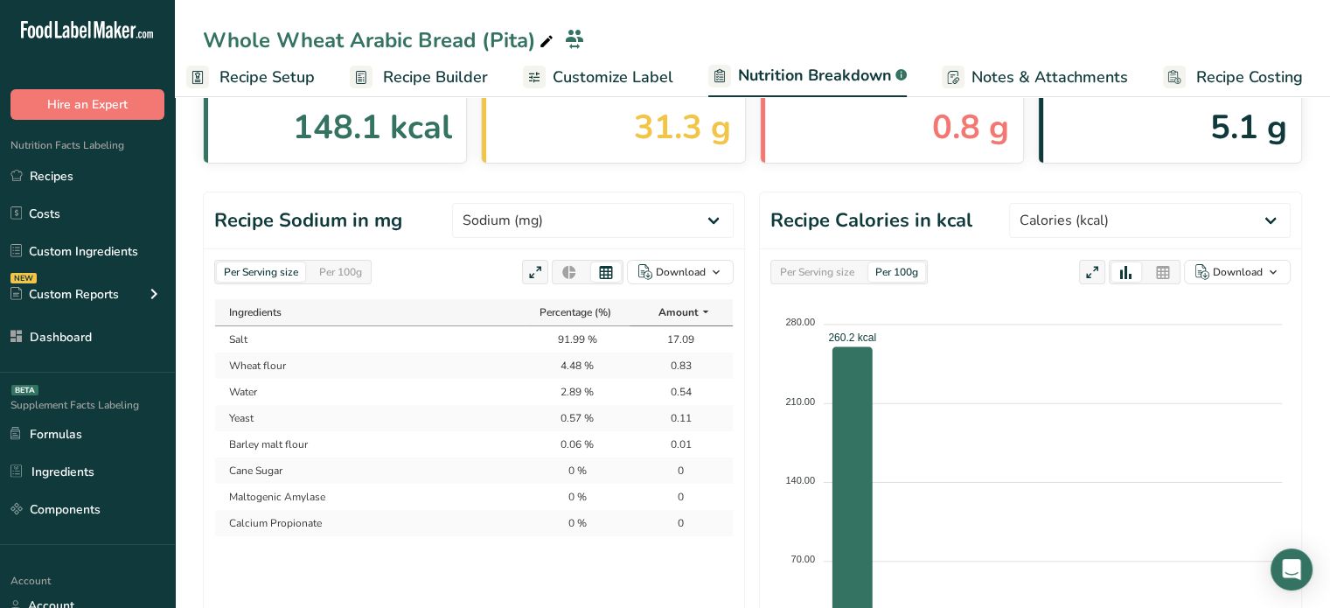
click at [278, 357] on td "Wheat flour" at bounding box center [370, 365] width 310 height 26
click at [52, 174] on link "Recipes" at bounding box center [87, 175] width 175 height 33
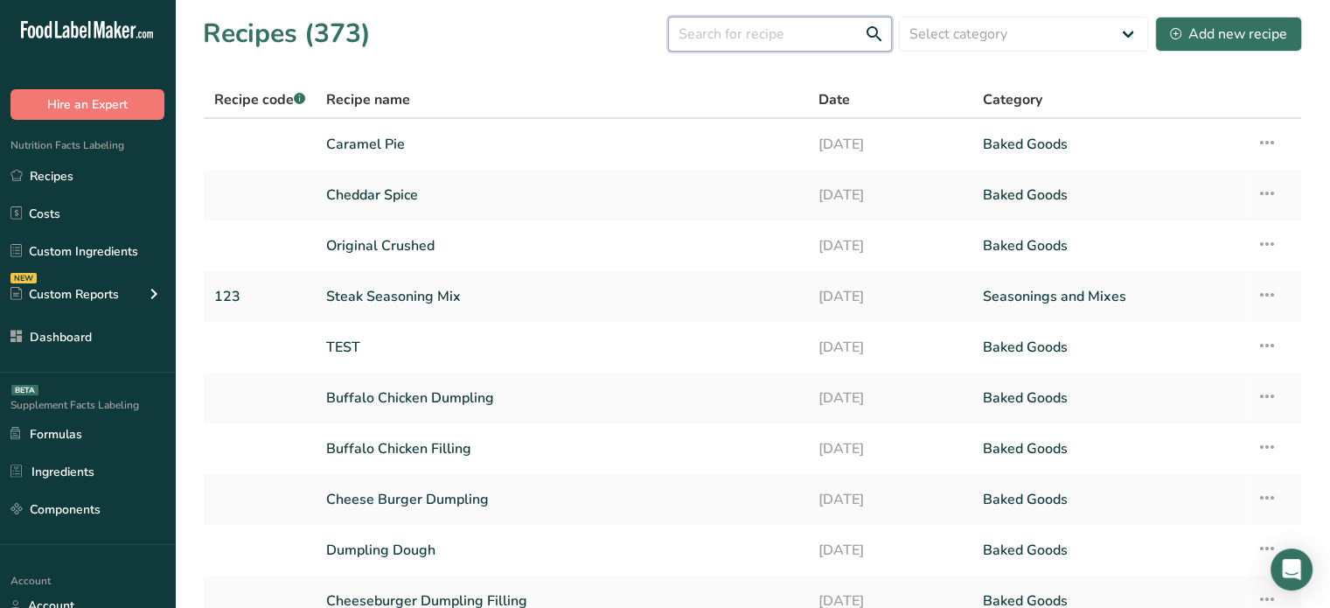
click at [741, 23] on input "text" at bounding box center [780, 34] width 224 height 35
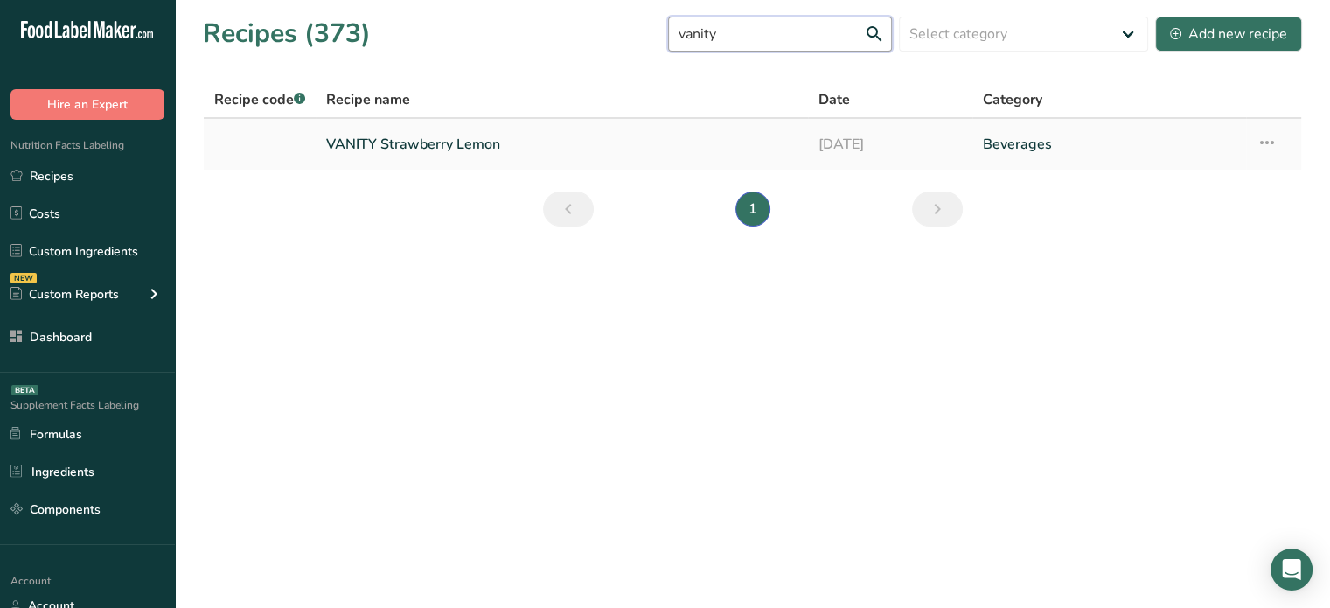
type input "vanity"
click at [486, 153] on link "VANITY Strawberry Lemon" at bounding box center [561, 144] width 471 height 37
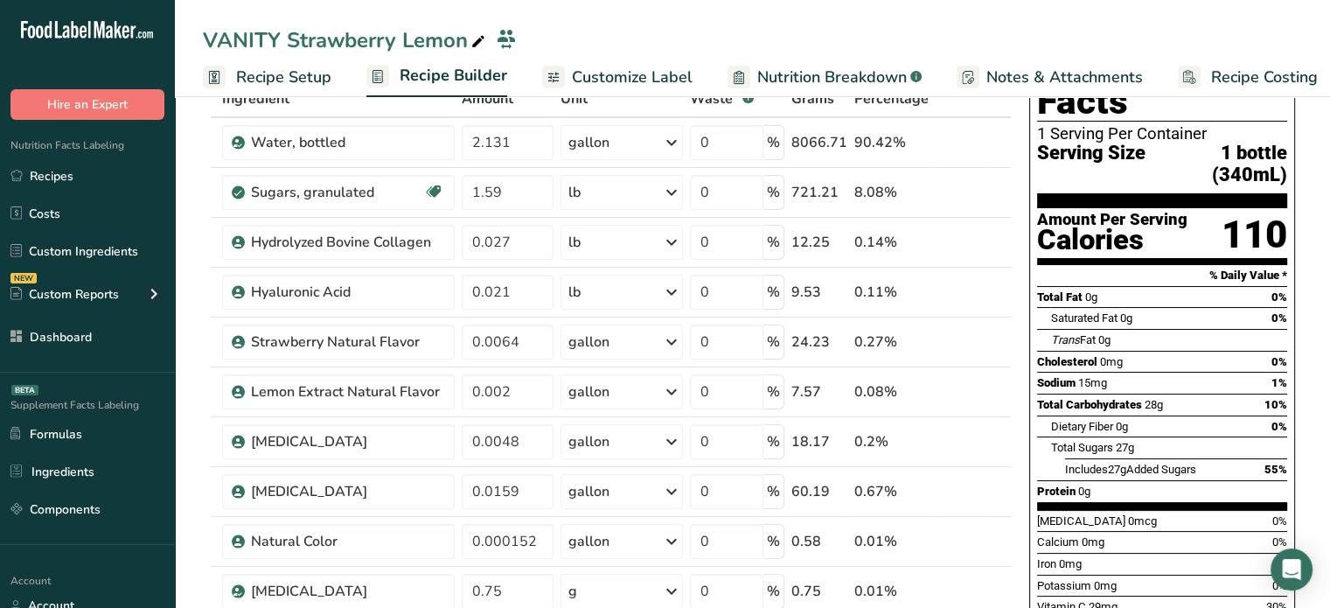
scroll to position [108, 0]
click at [945, 241] on icon at bounding box center [946, 243] width 12 height 18
click at [96, 177] on link "Recipes" at bounding box center [87, 175] width 175 height 33
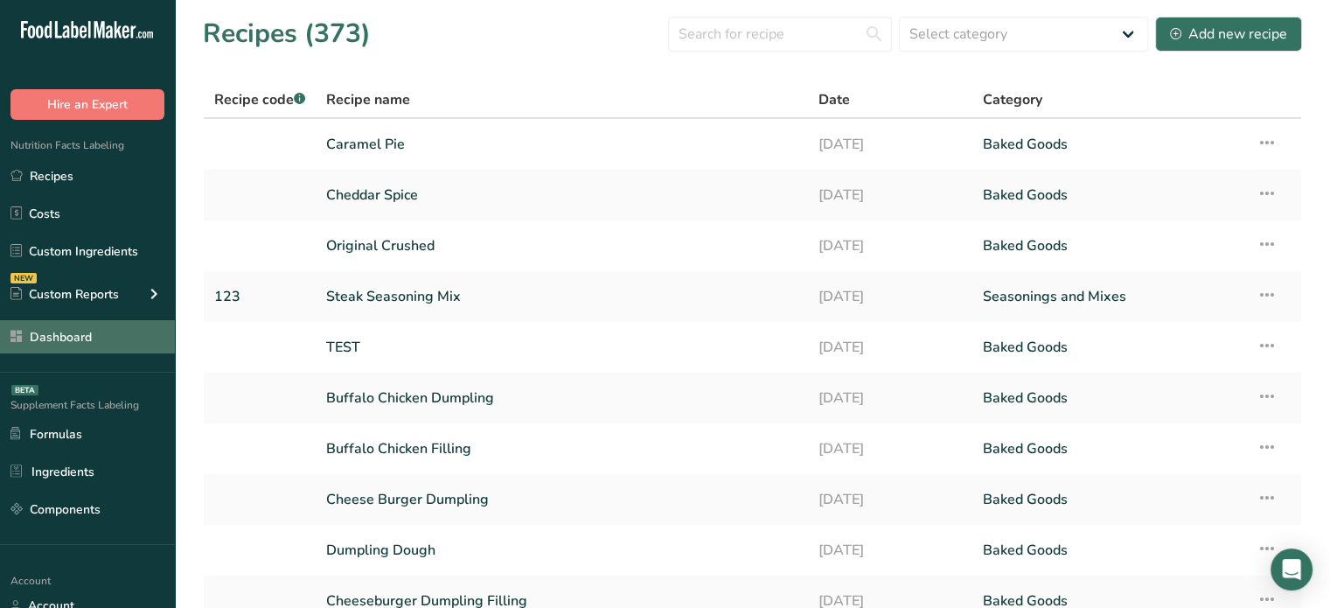
click at [7, 352] on link "Dashboard" at bounding box center [87, 336] width 175 height 33
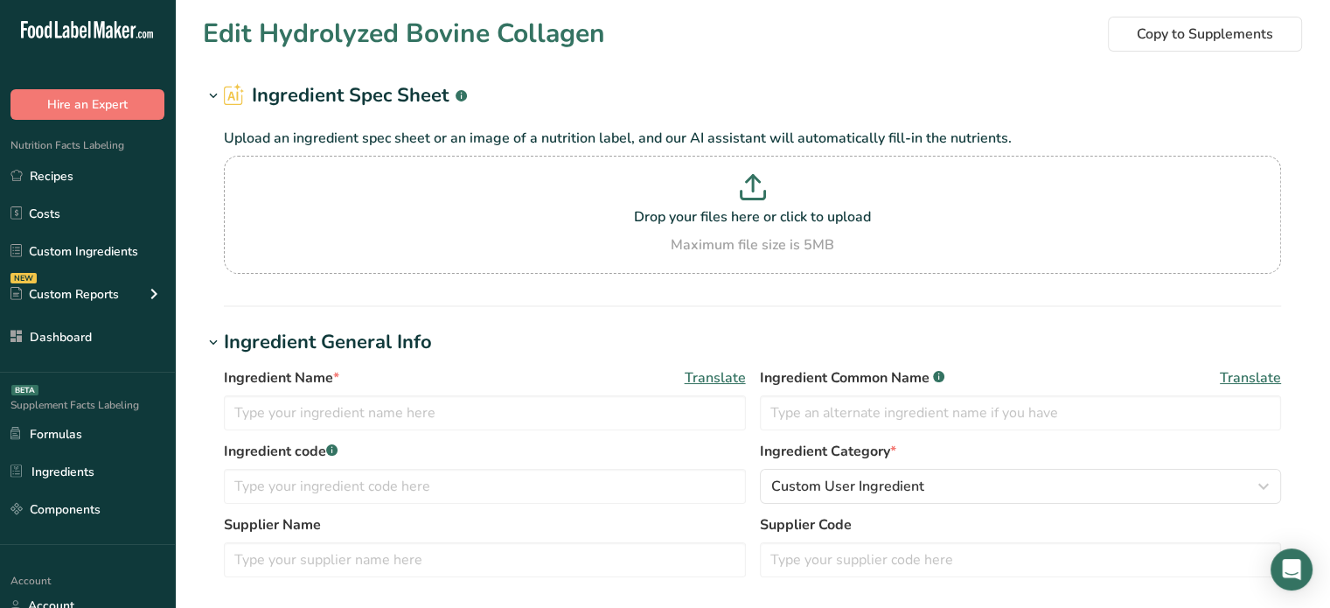
type input "Hydrolyzed Bovine Collagen"
type input "100"
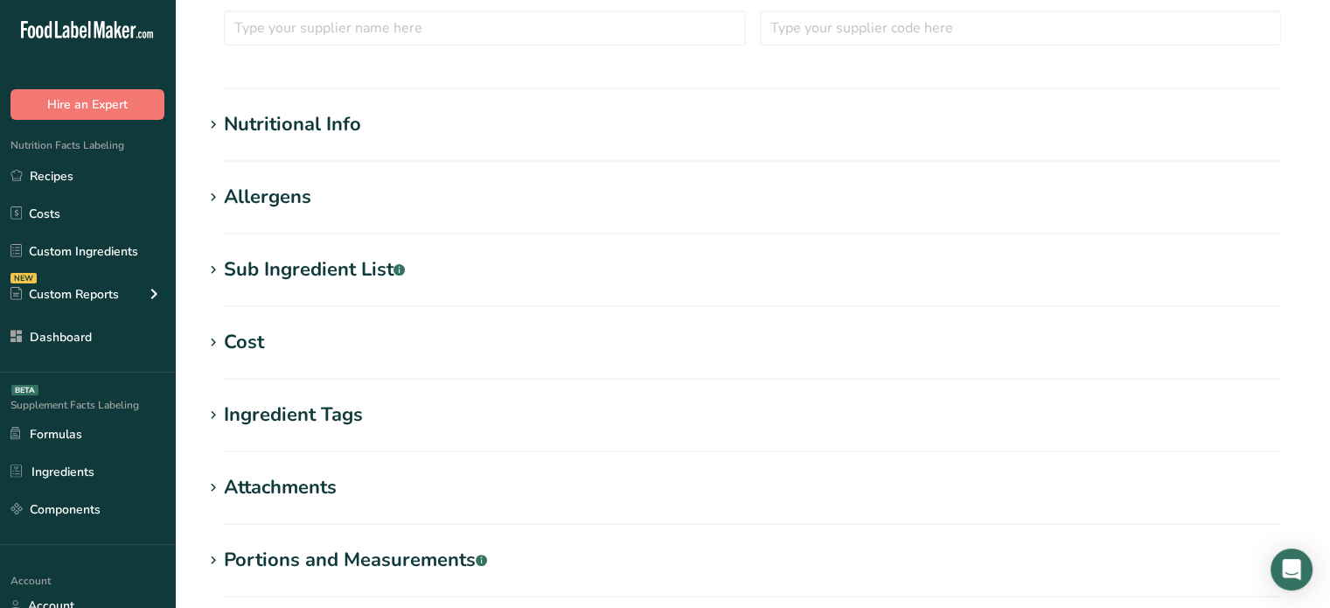
click at [358, 130] on div "Nutritional Info" at bounding box center [292, 124] width 137 height 29
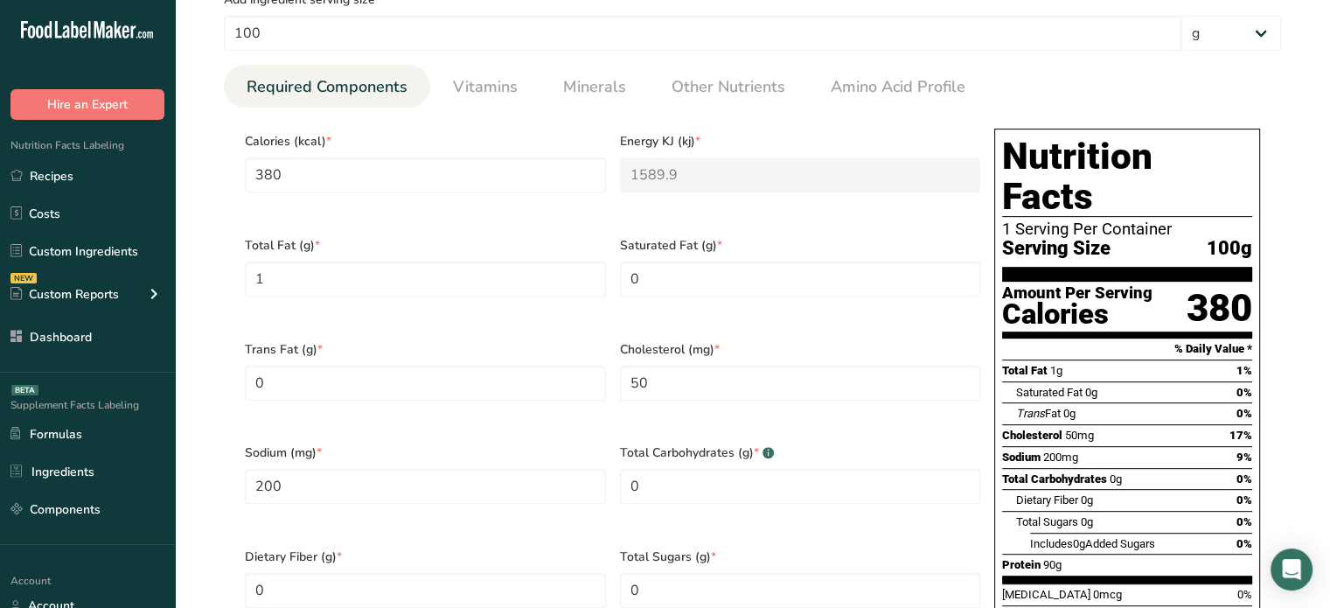
scroll to position [712, 0]
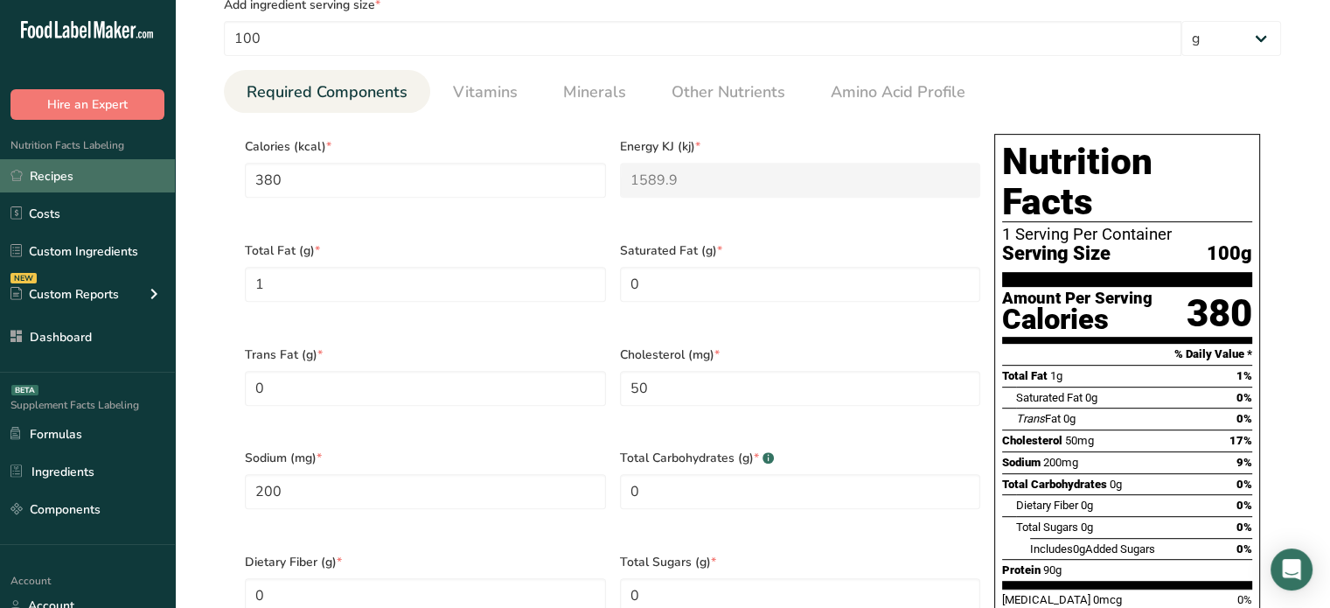
click at [144, 178] on link "Recipes" at bounding box center [87, 175] width 175 height 33
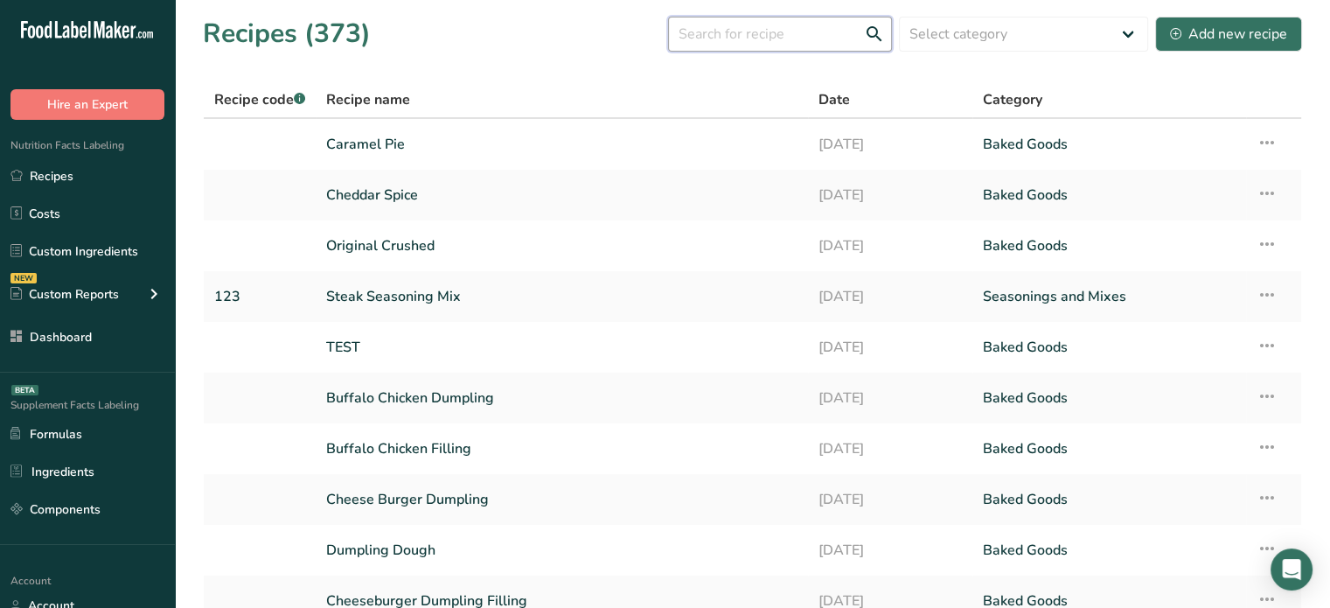
click at [827, 43] on input "text" at bounding box center [780, 34] width 224 height 35
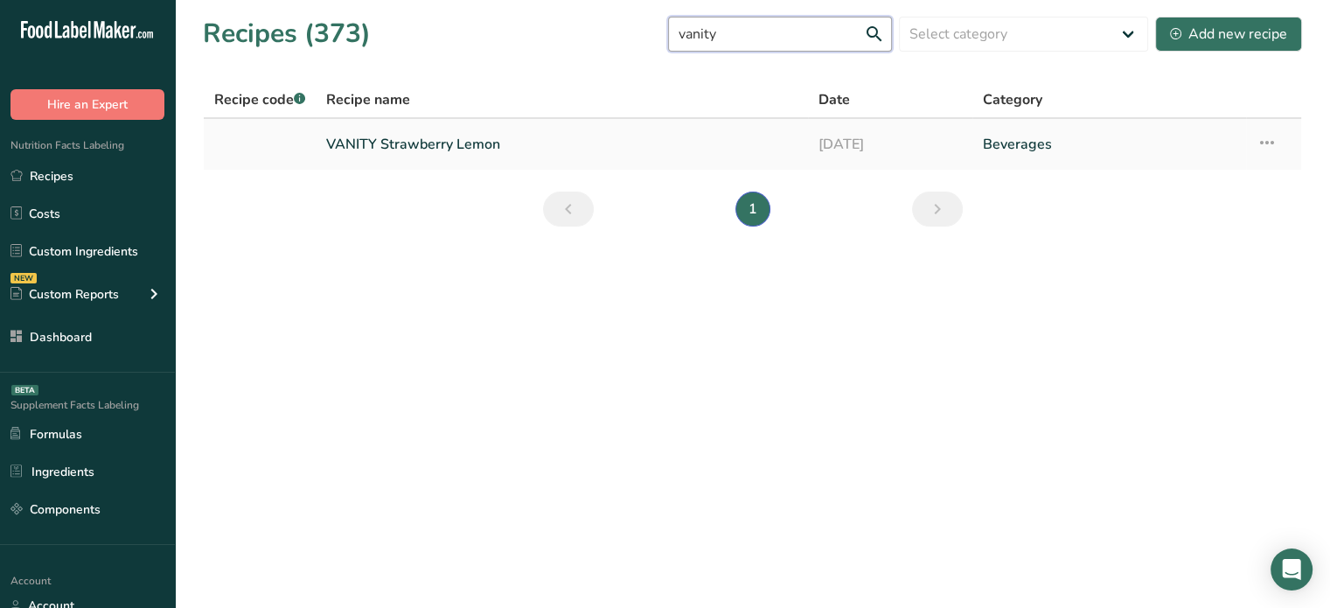
type input "vanity"
click at [490, 150] on link "VANITY Strawberry Lemon" at bounding box center [561, 144] width 471 height 37
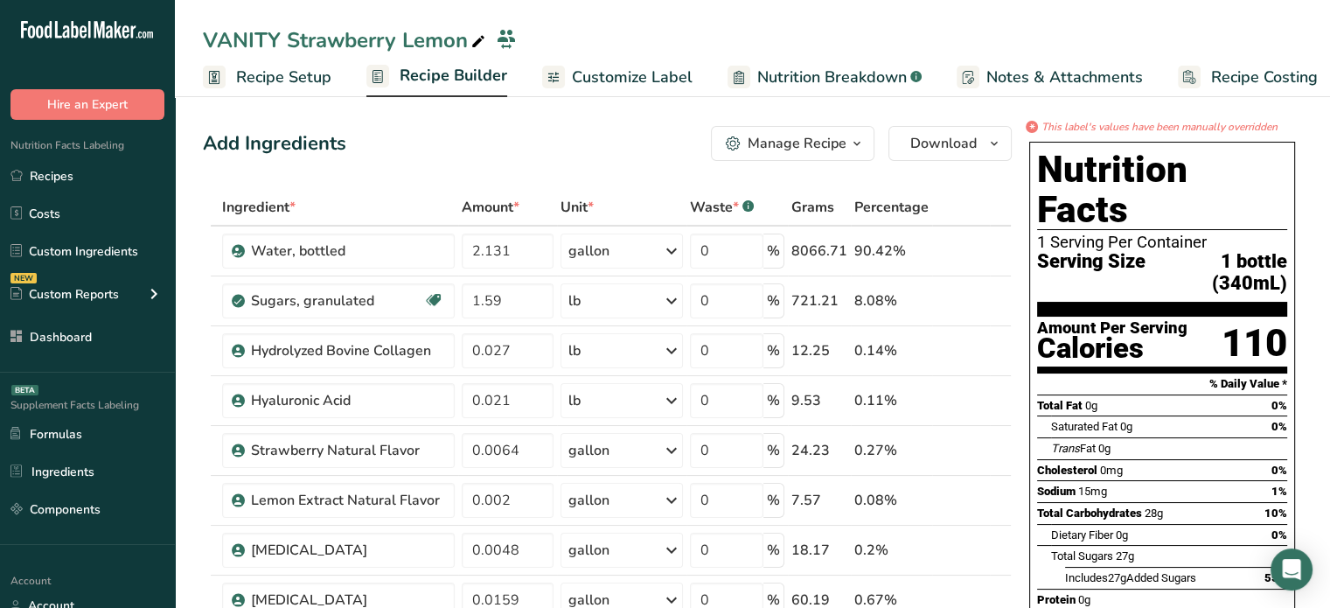
click at [444, 83] on span "Recipe Builder" at bounding box center [454, 76] width 108 height 24
click at [560, 85] on span "Customize Label" at bounding box center [617, 78] width 121 height 24
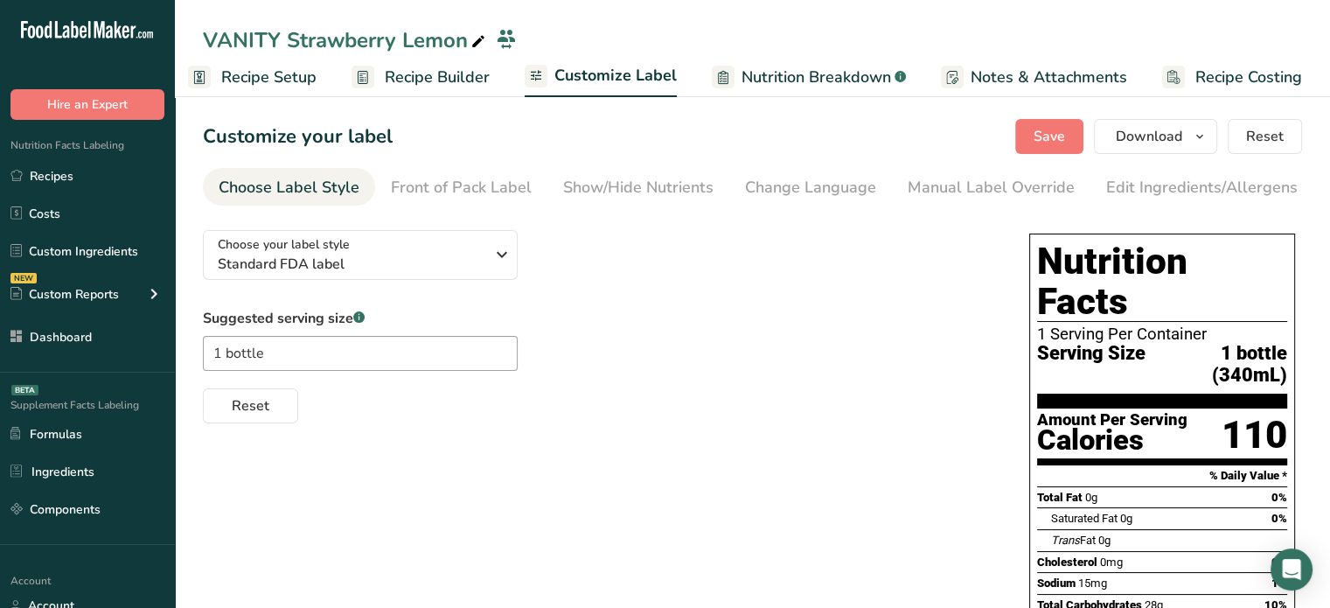
click at [723, 75] on icon at bounding box center [723, 77] width 10 height 13
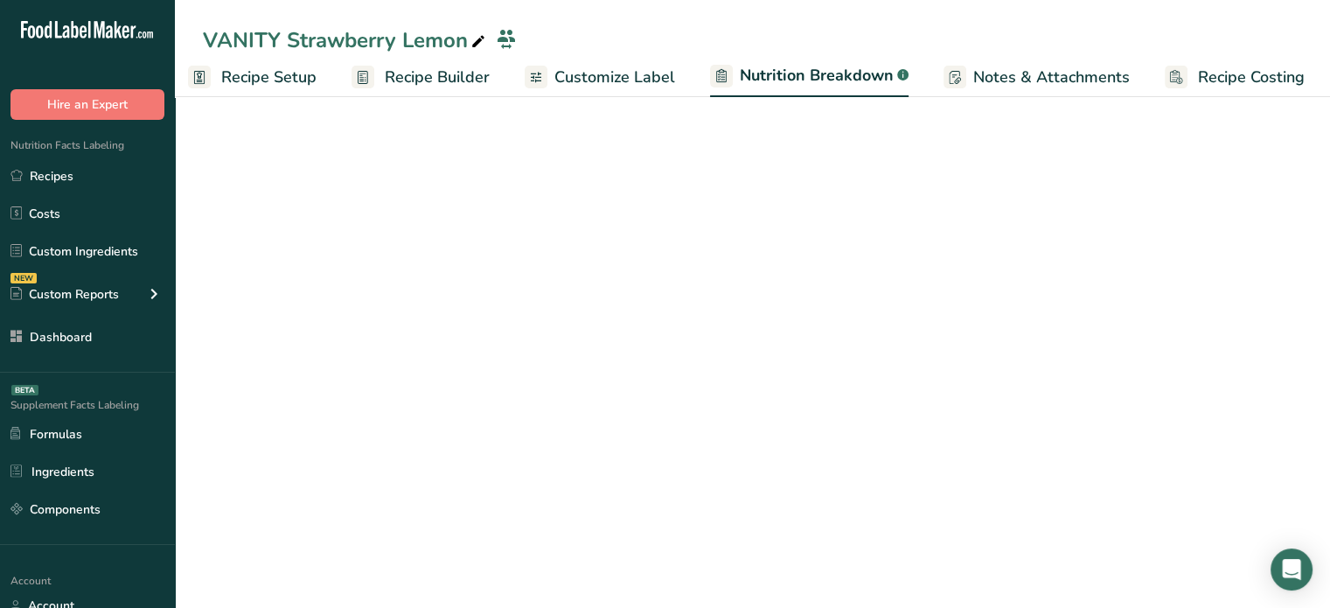
scroll to position [0, 17]
select select "Calories"
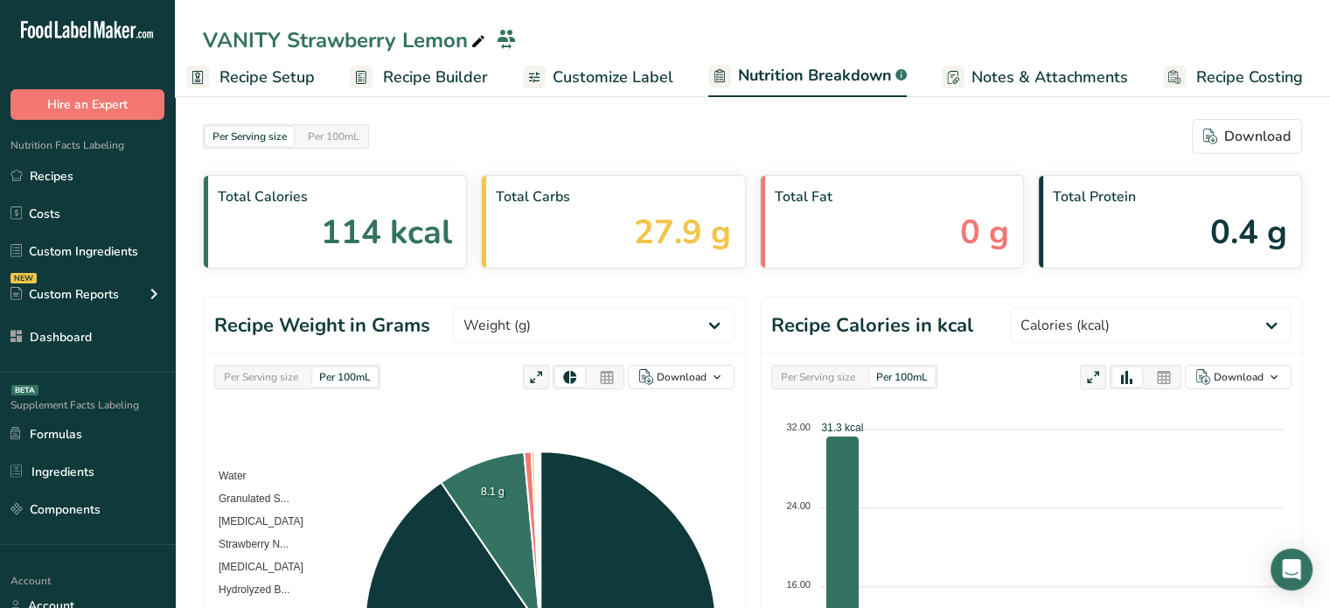
click at [280, 380] on div "Per Serving size" at bounding box center [261, 376] width 88 height 19
click at [601, 342] on select "Weight (g) Calories (kcal) Energy KJ (kj) Total Fat (g) Saturated Fat (g) Trans…" at bounding box center [594, 325] width 282 height 35
click at [599, 377] on icon at bounding box center [607, 377] width 16 height 24
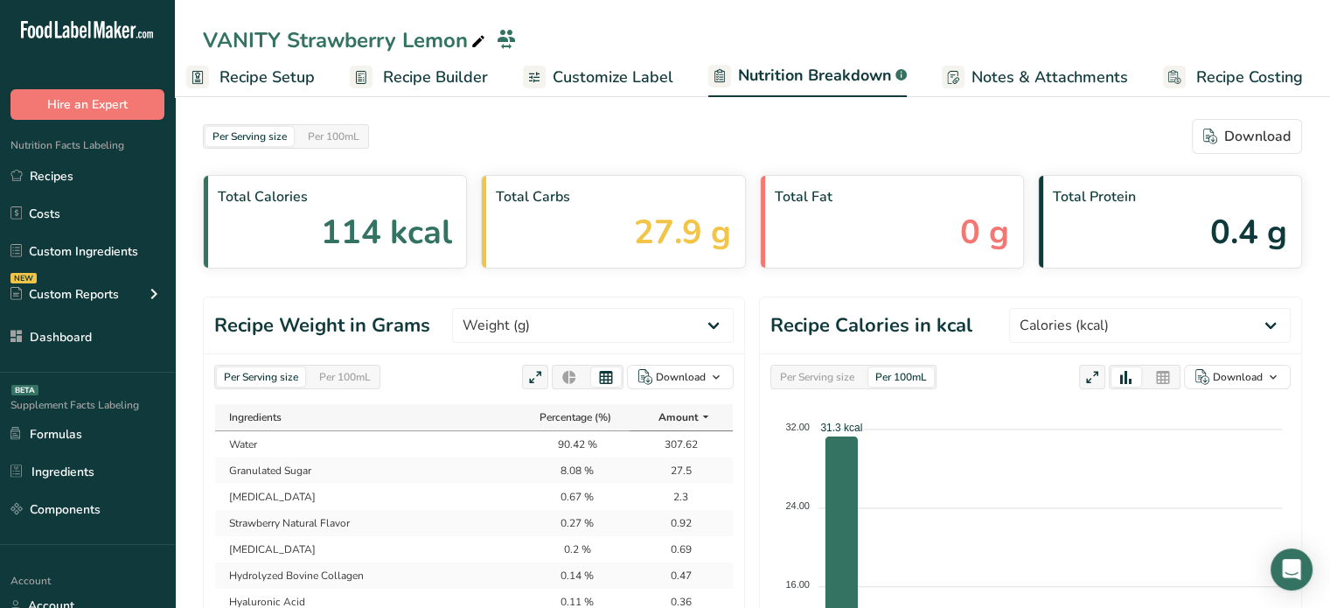
click at [485, 462] on td "Granulated Sugar" at bounding box center [370, 470] width 310 height 26
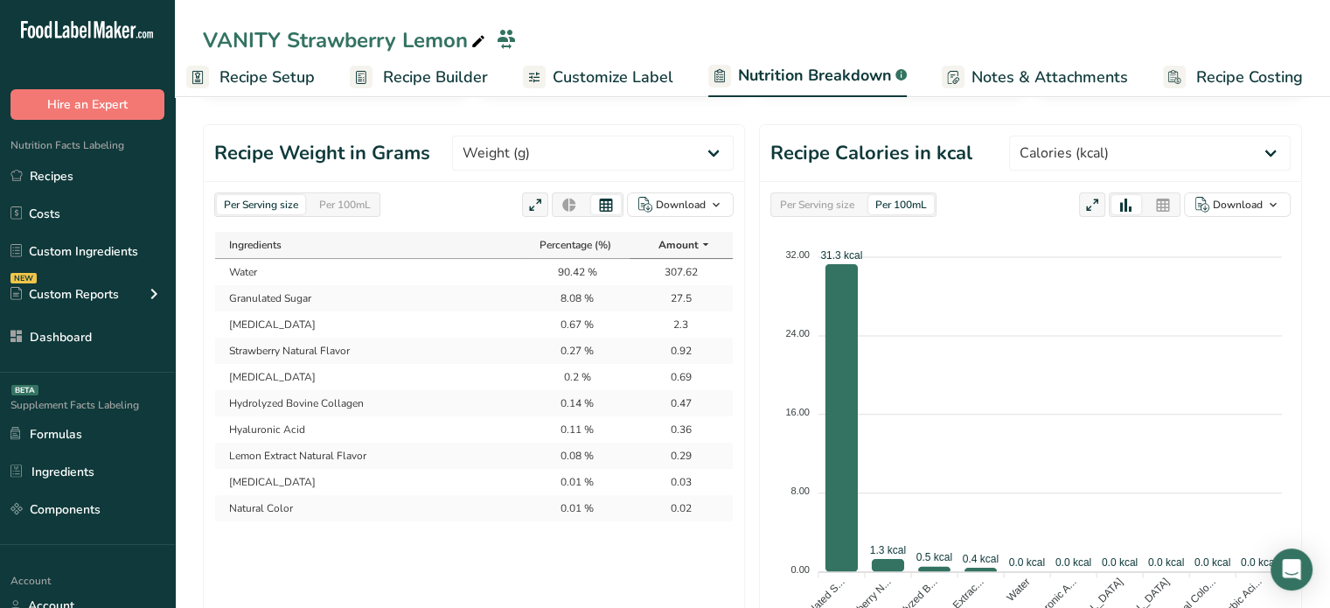
scroll to position [175, 0]
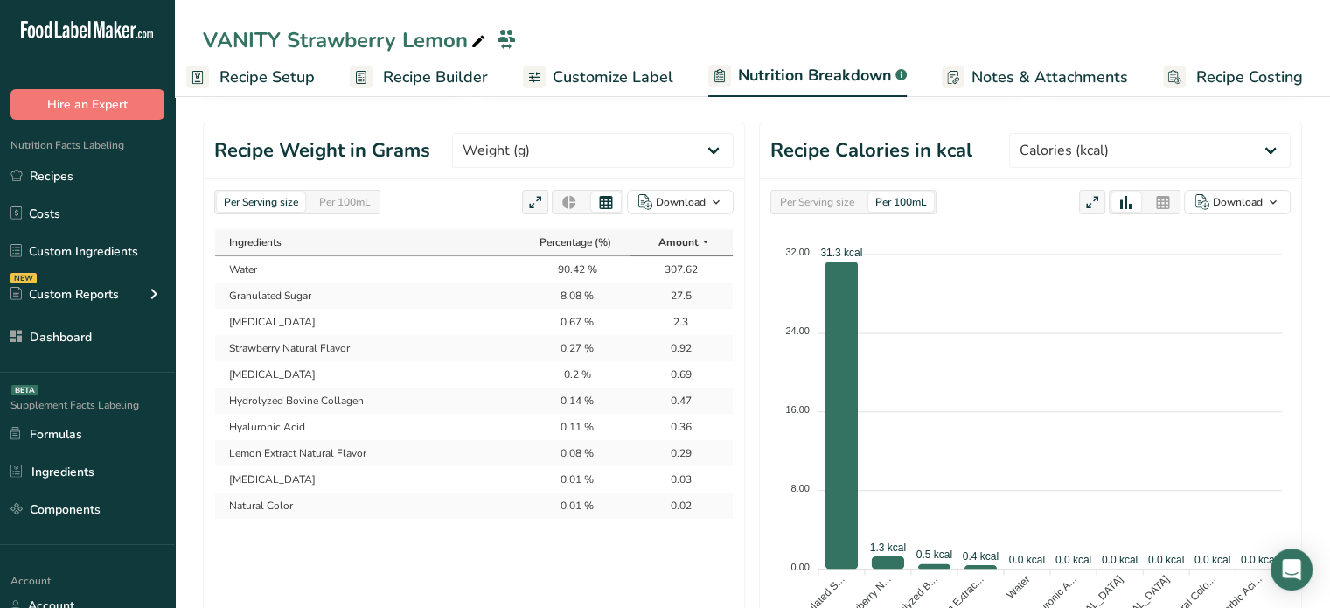
click at [677, 400] on td "0.47" at bounding box center [680, 400] width 103 height 26
click at [587, 87] on span "Customize Label" at bounding box center [613, 78] width 121 height 24
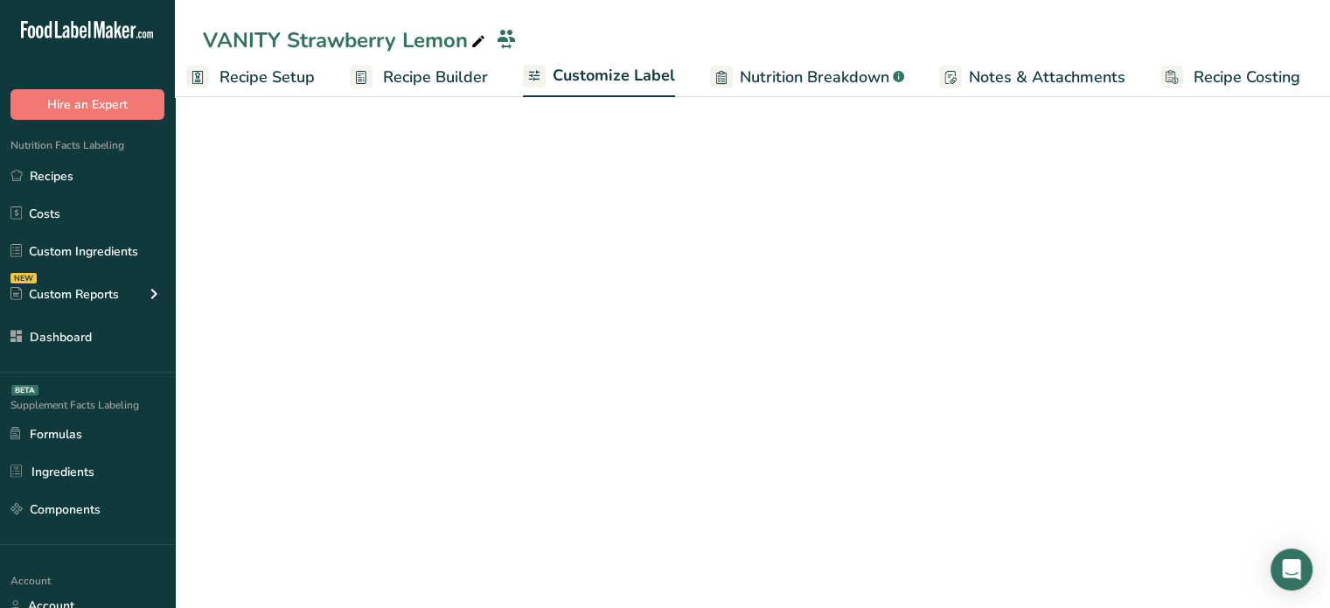
scroll to position [0, 15]
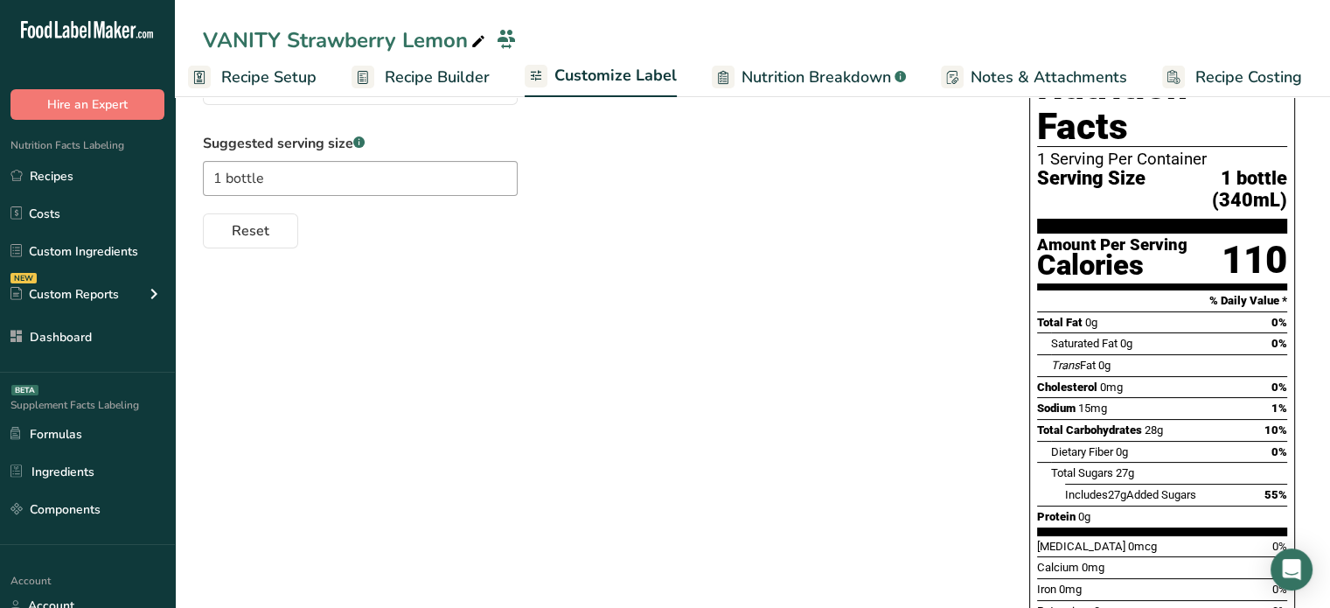
click at [482, 76] on span "Recipe Builder" at bounding box center [437, 78] width 105 height 24
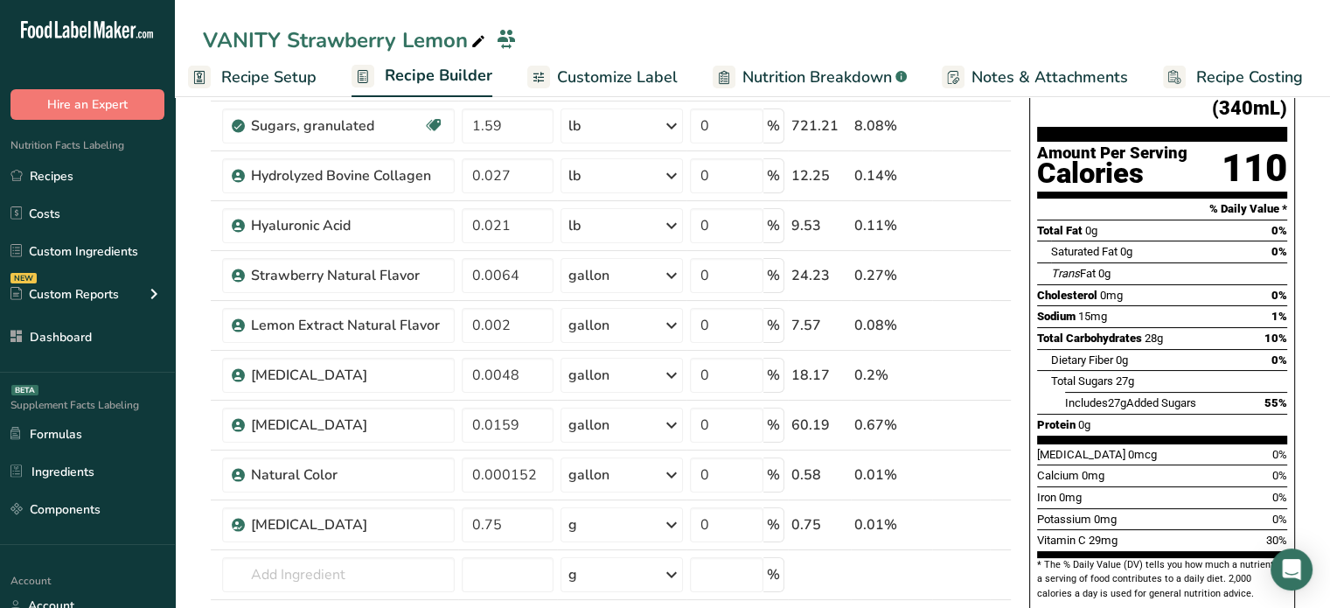
click at [548, 73] on link "Customize Label" at bounding box center [602, 77] width 150 height 39
